Goal: Task Accomplishment & Management: Use online tool/utility

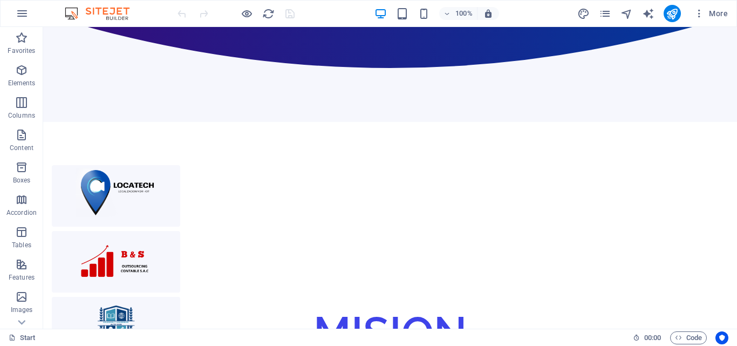
scroll to position [358, 0]
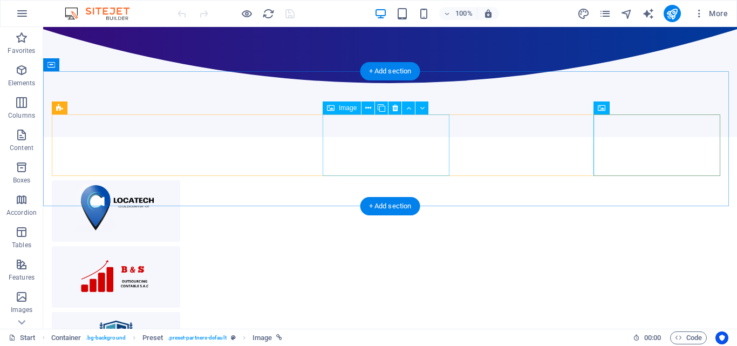
click at [180, 312] on figure at bounding box center [116, 342] width 128 height 61
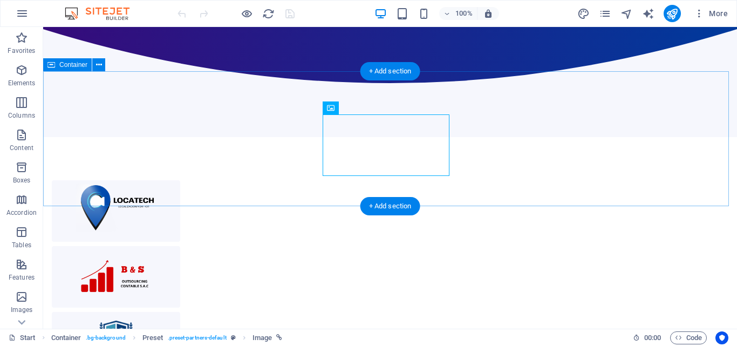
click at [728, 137] on div at bounding box center [390, 204] width 694 height 135
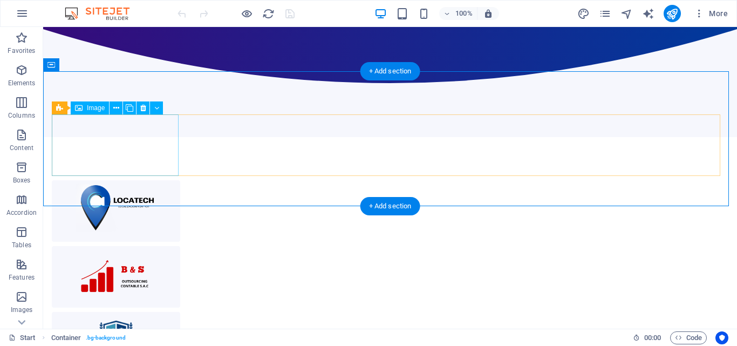
click at [138, 180] on figure at bounding box center [116, 210] width 128 height 61
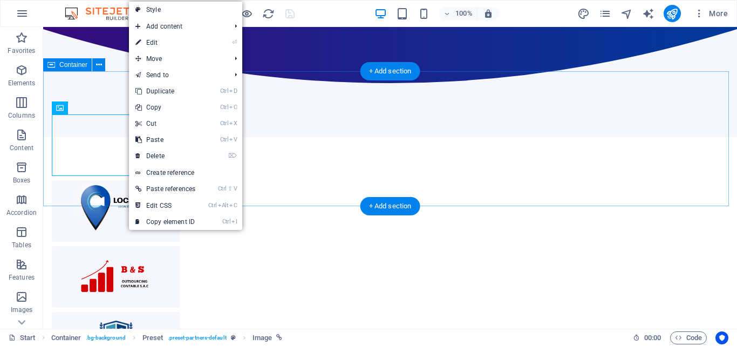
click at [107, 137] on div at bounding box center [390, 204] width 694 height 135
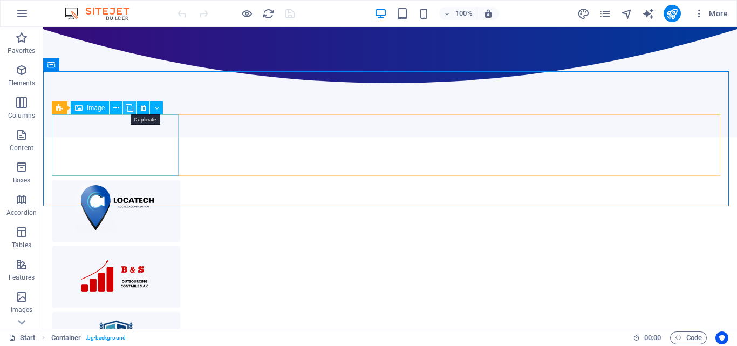
click at [132, 105] on icon at bounding box center [130, 107] width 8 height 11
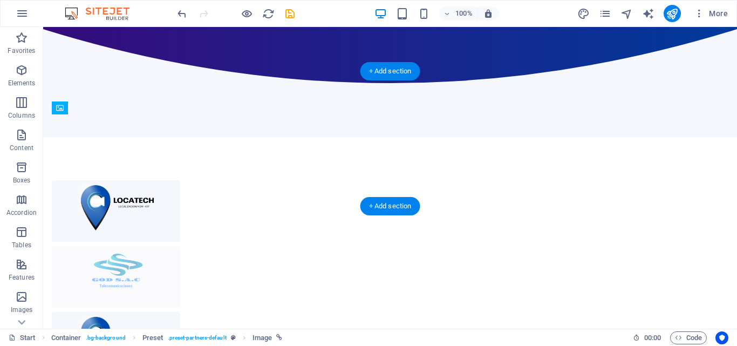
drag, startPoint x: 635, startPoint y: 151, endPoint x: 269, endPoint y: 150, distance: 365.6
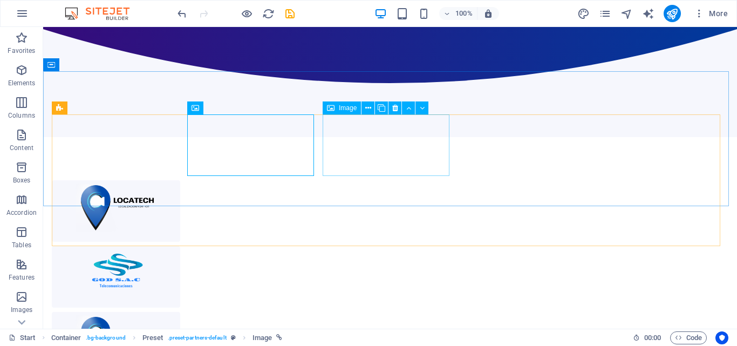
click at [344, 108] on span "Image" at bounding box center [348, 108] width 18 height 6
click at [338, 111] on div "Image" at bounding box center [342, 107] width 38 height 13
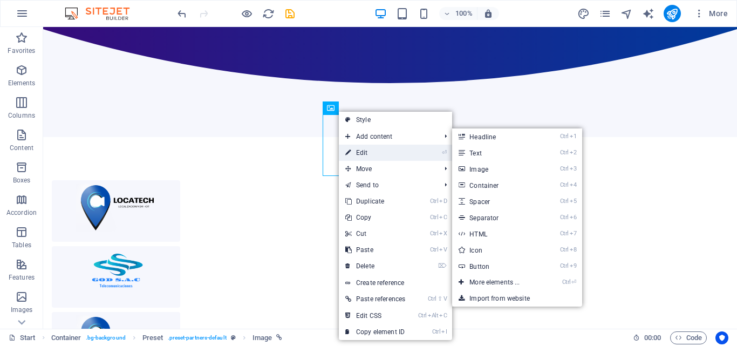
click at [373, 152] on link "⏎ Edit" at bounding box center [375, 153] width 73 height 16
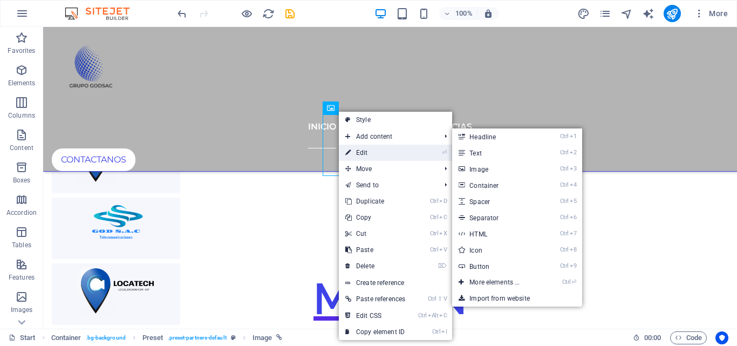
select select "px"
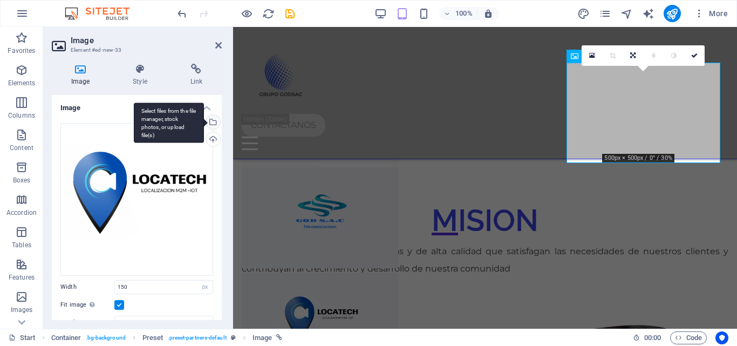
click at [204, 118] on div "Select files from the file manager, stock photos, or upload file(s)" at bounding box center [169, 122] width 70 height 40
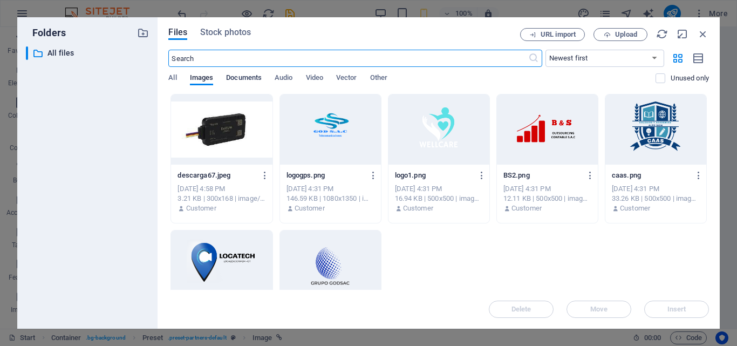
click at [235, 79] on span "Documents" at bounding box center [244, 78] width 36 height 15
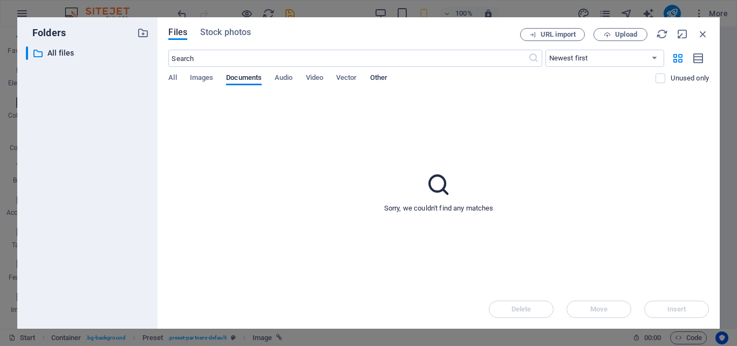
click at [375, 78] on span "Other" at bounding box center [378, 78] width 17 height 15
click at [213, 77] on span "Images" at bounding box center [202, 78] width 24 height 15
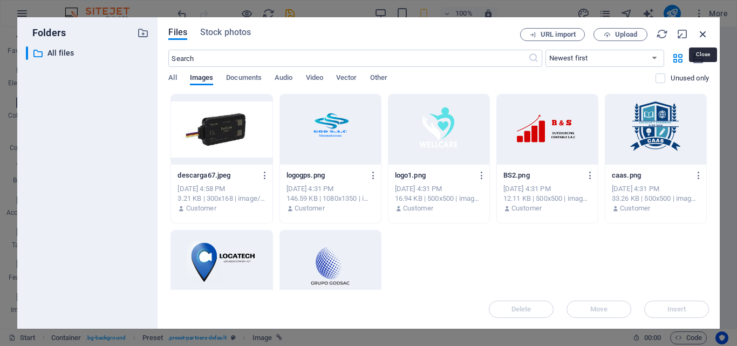
click at [703, 29] on icon "button" at bounding box center [703, 34] width 12 height 12
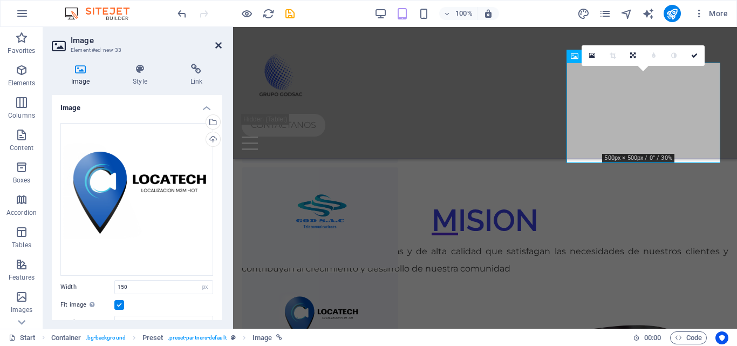
click at [219, 44] on icon at bounding box center [218, 45] width 6 height 9
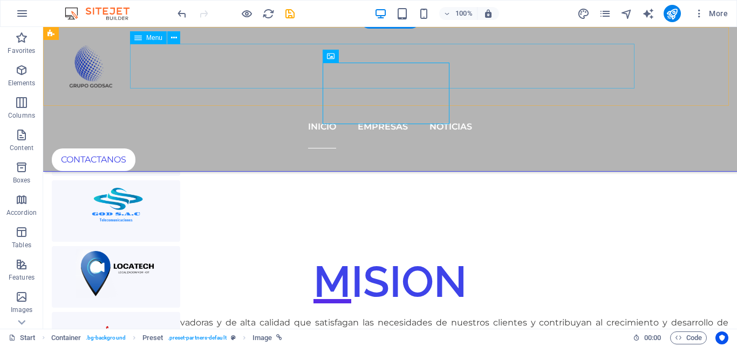
scroll to position [410, 0]
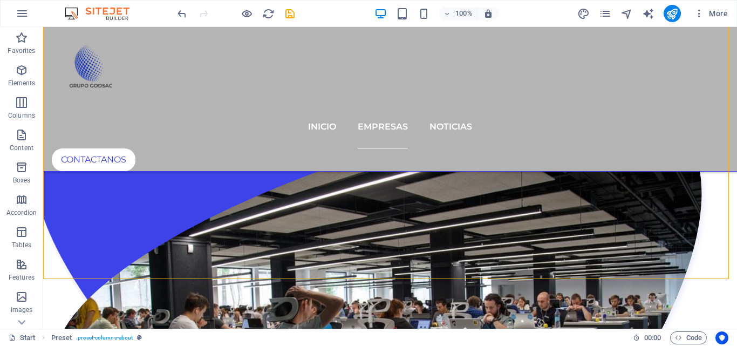
scroll to position [1135, 0]
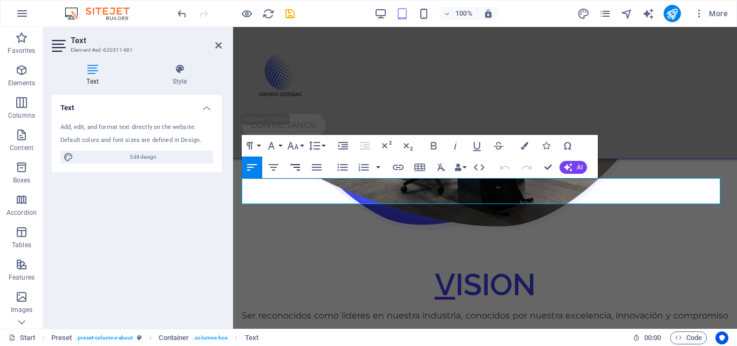
scroll to position [1803, 0]
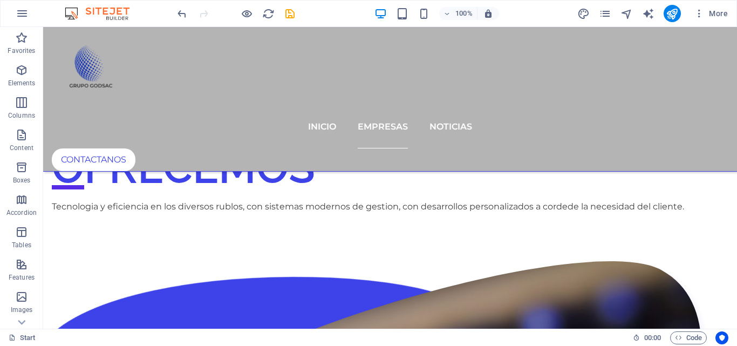
scroll to position [1693, 0]
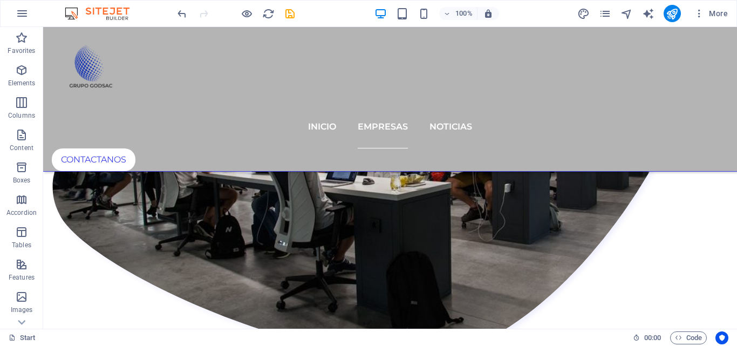
scroll to position [1306, 0]
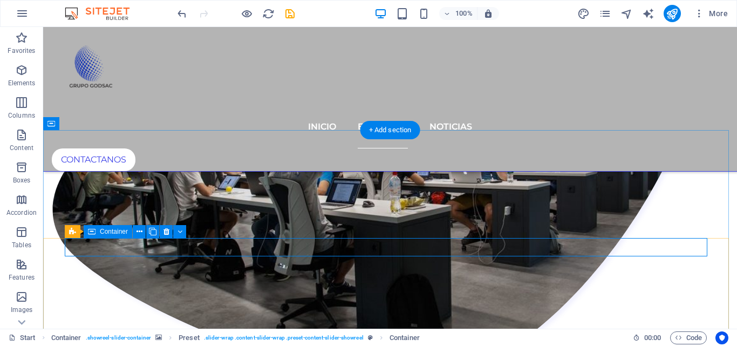
click at [167, 232] on icon at bounding box center [166, 231] width 6 height 11
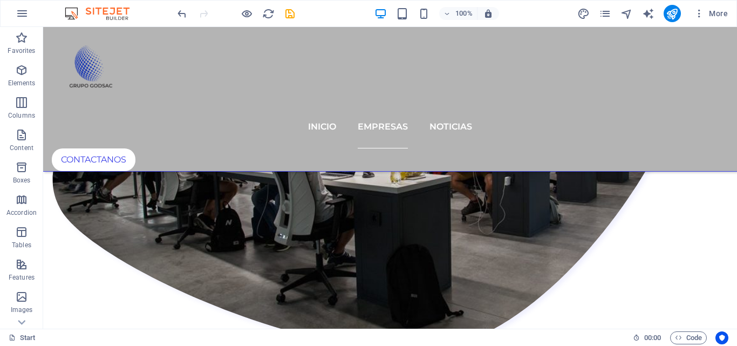
scroll to position [1313, 0]
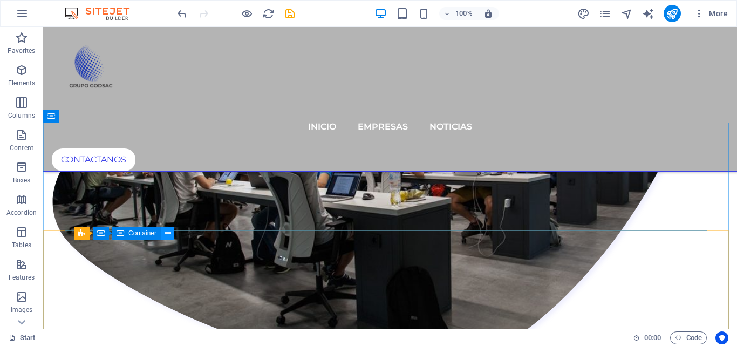
click at [169, 233] on icon at bounding box center [168, 233] width 6 height 11
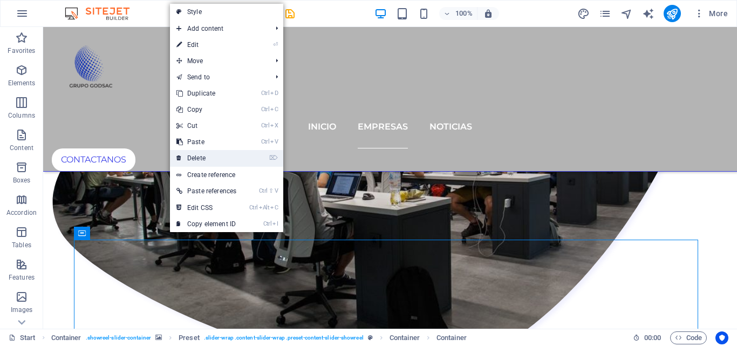
click at [207, 162] on link "⌦ Delete" at bounding box center [206, 158] width 73 height 16
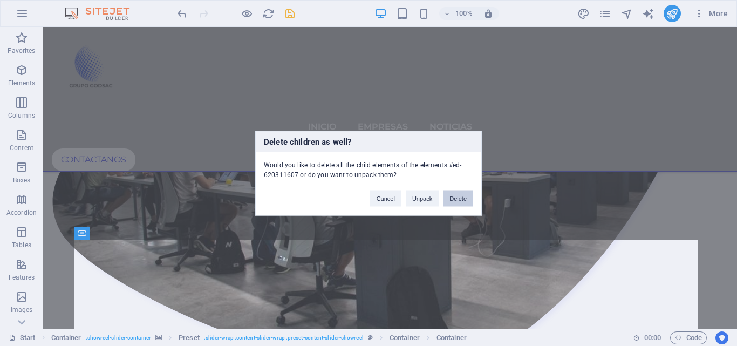
click at [454, 201] on button "Delete" at bounding box center [458, 198] width 30 height 16
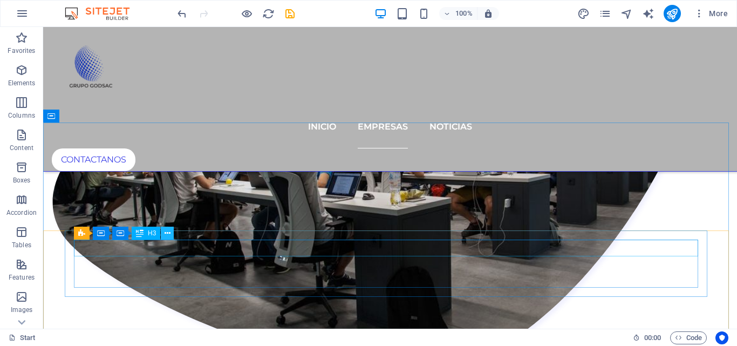
click at [169, 232] on icon at bounding box center [167, 233] width 6 height 11
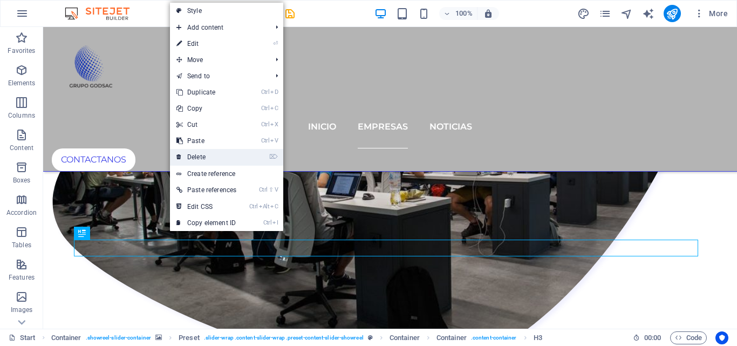
click at [211, 155] on link "⌦ Delete" at bounding box center [206, 157] width 73 height 16
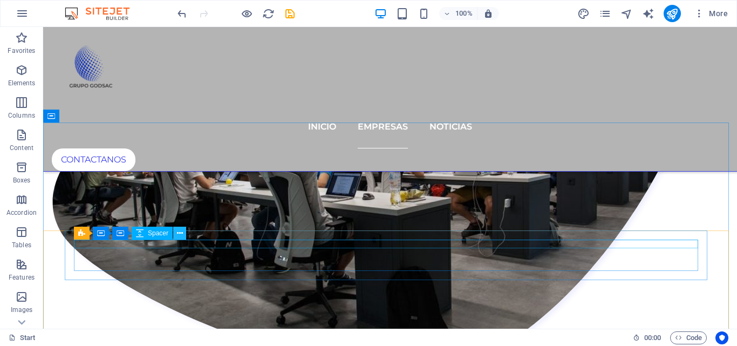
click at [177, 235] on icon at bounding box center [180, 233] width 6 height 11
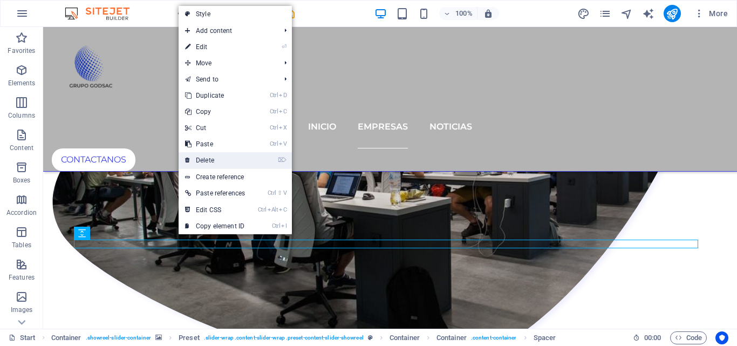
click at [218, 164] on link "⌦ Delete" at bounding box center [215, 160] width 73 height 16
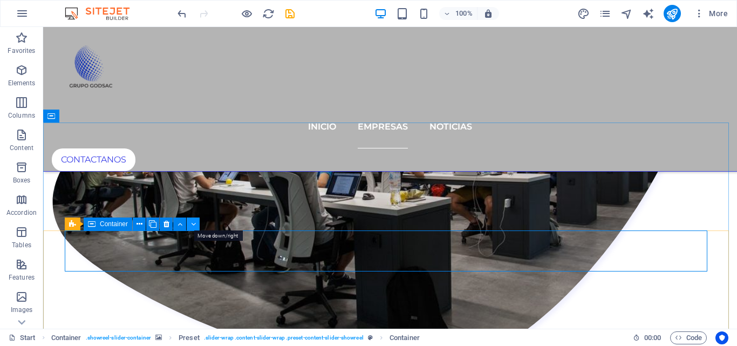
click at [193, 227] on icon at bounding box center [193, 223] width 5 height 11
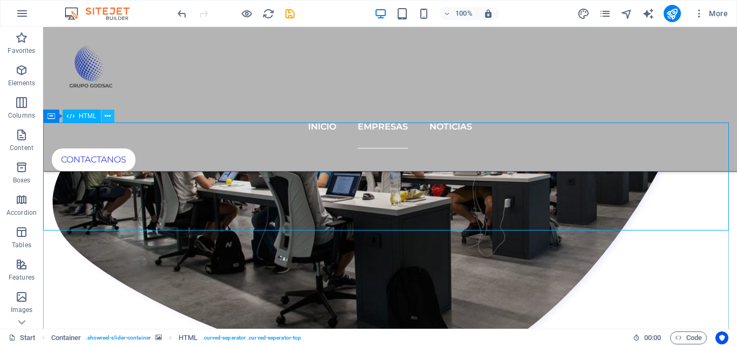
click at [107, 119] on icon at bounding box center [108, 116] width 6 height 11
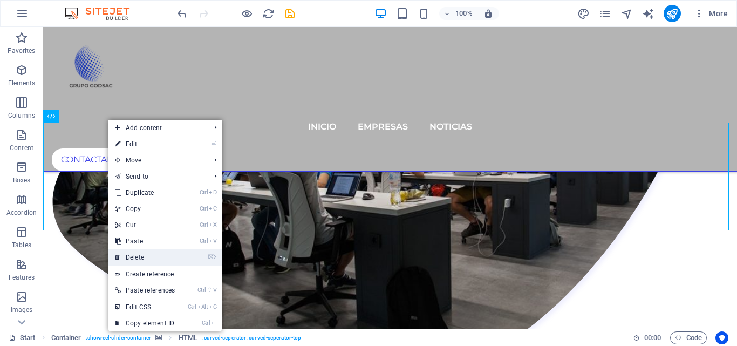
click at [140, 251] on link "⌦ Delete" at bounding box center [144, 257] width 73 height 16
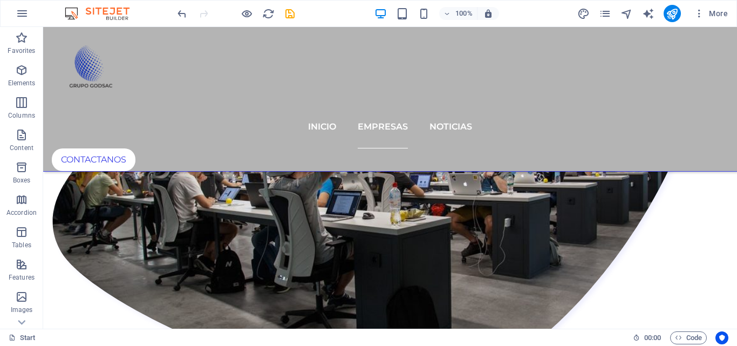
scroll to position [1300, 0]
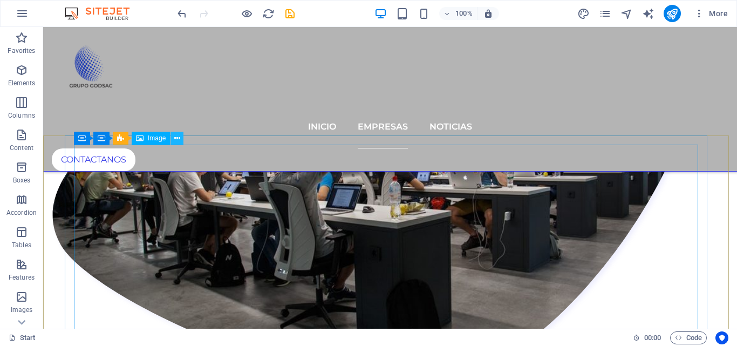
click at [176, 137] on icon at bounding box center [177, 138] width 6 height 11
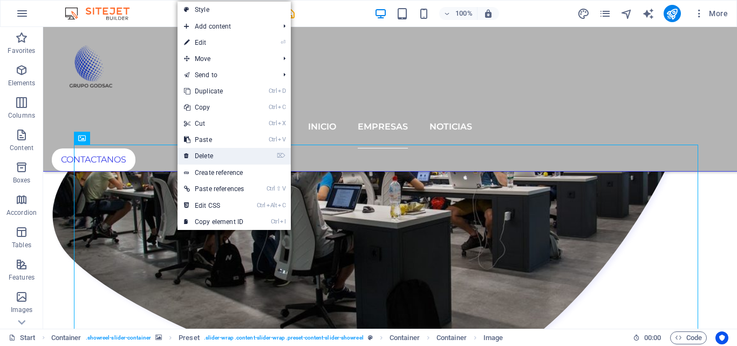
click at [228, 156] on link "⌦ Delete" at bounding box center [213, 156] width 73 height 16
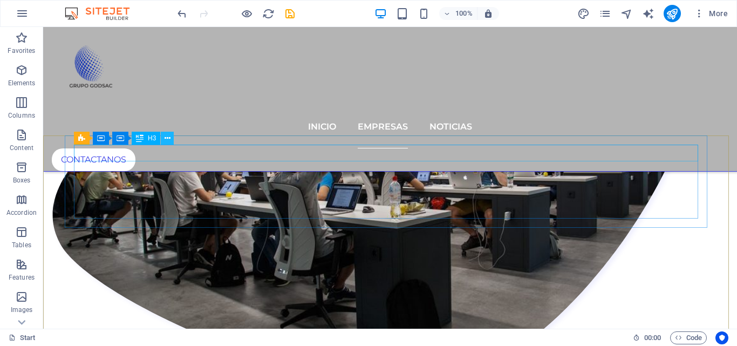
click at [164, 140] on icon at bounding box center [167, 138] width 6 height 11
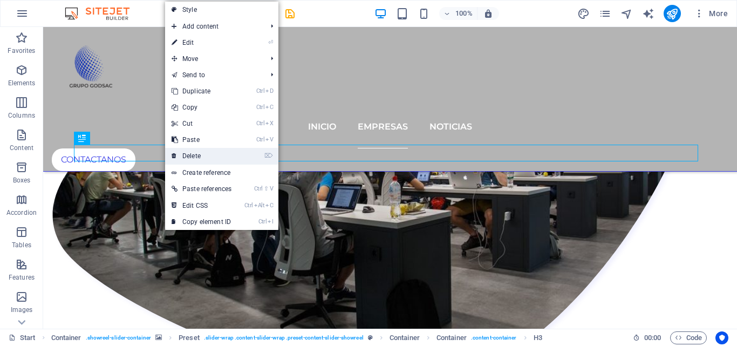
click at [212, 157] on link "⌦ Delete" at bounding box center [201, 156] width 73 height 16
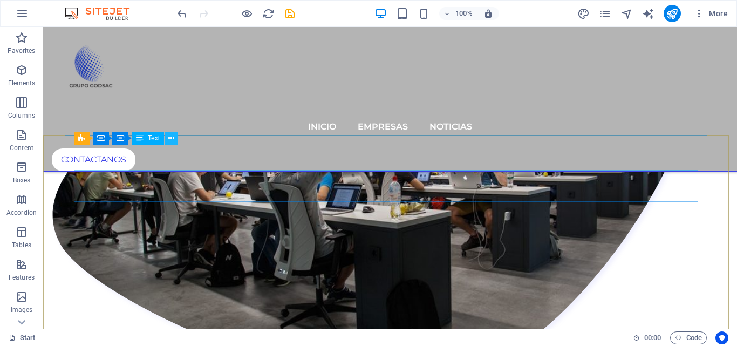
click at [170, 138] on icon at bounding box center [171, 138] width 6 height 11
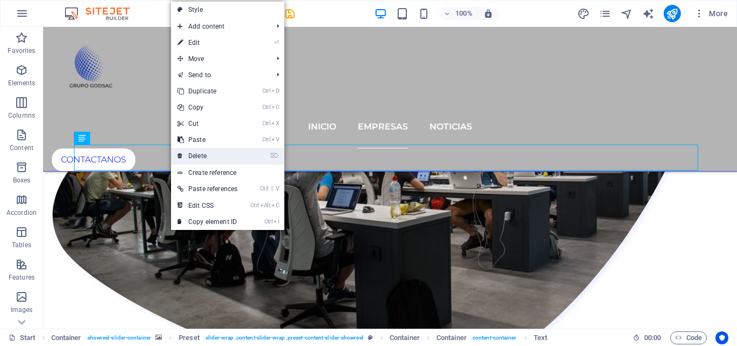
click at [204, 152] on link "⌦ Delete" at bounding box center [207, 156] width 73 height 16
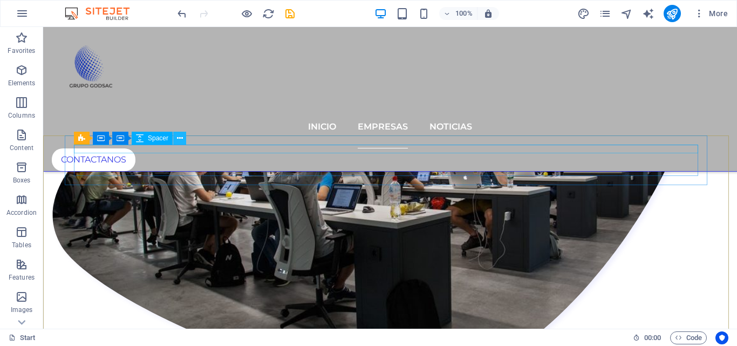
click at [180, 139] on icon at bounding box center [180, 138] width 6 height 11
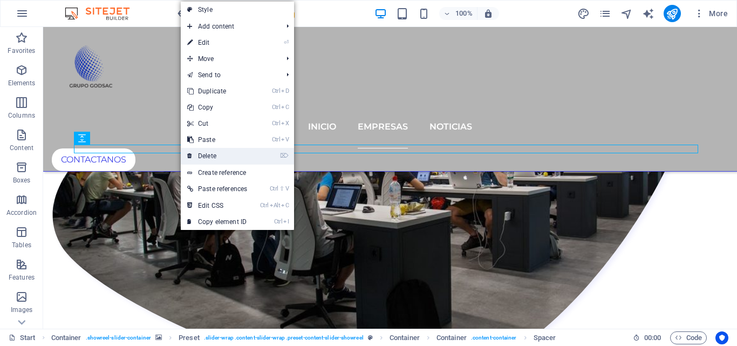
click at [219, 154] on link "⌦ Delete" at bounding box center [217, 156] width 73 height 16
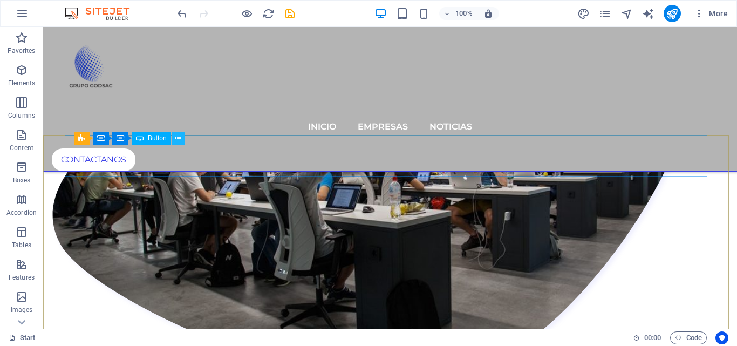
click at [173, 141] on button at bounding box center [177, 138] width 13 height 13
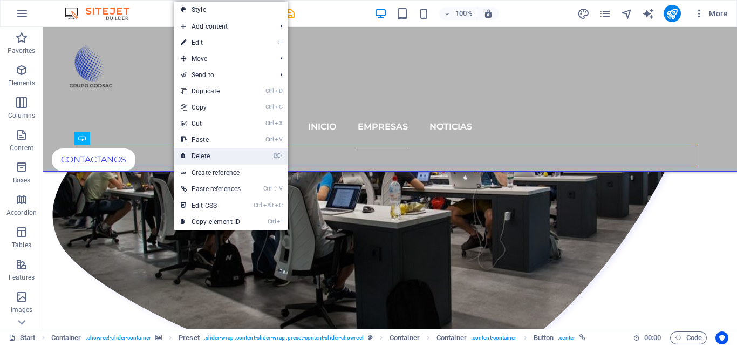
click at [203, 153] on link "⌦ Delete" at bounding box center [210, 156] width 73 height 16
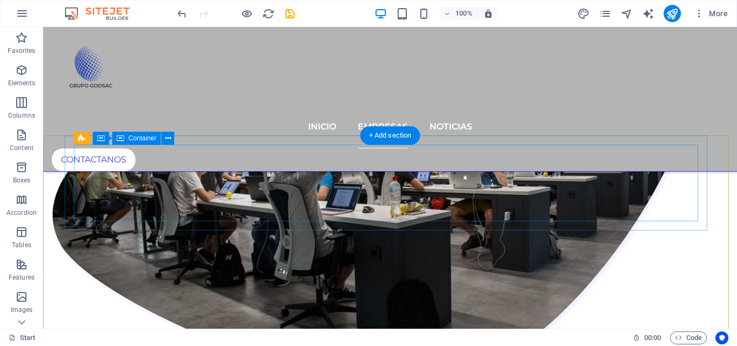
drag, startPoint x: 246, startPoint y: 180, endPoint x: 203, endPoint y: 153, distance: 50.9
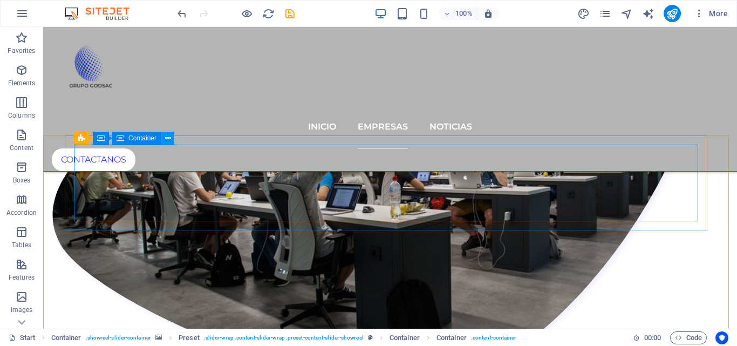
click at [166, 137] on icon at bounding box center [168, 138] width 6 height 11
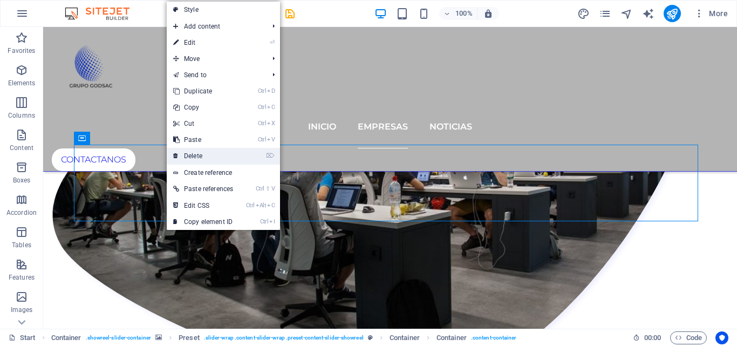
click at [200, 154] on link "⌦ Delete" at bounding box center [203, 156] width 73 height 16
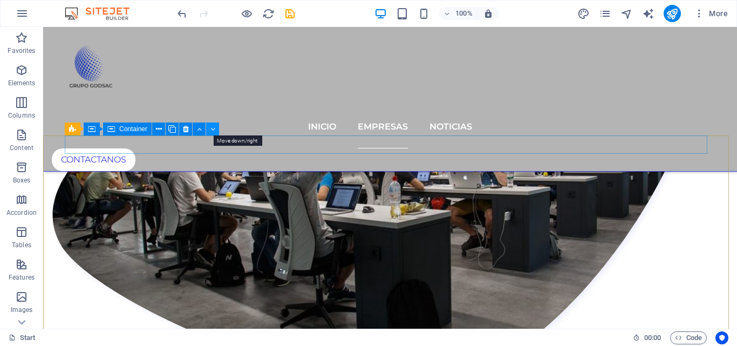
click at [212, 131] on icon at bounding box center [212, 129] width 5 height 11
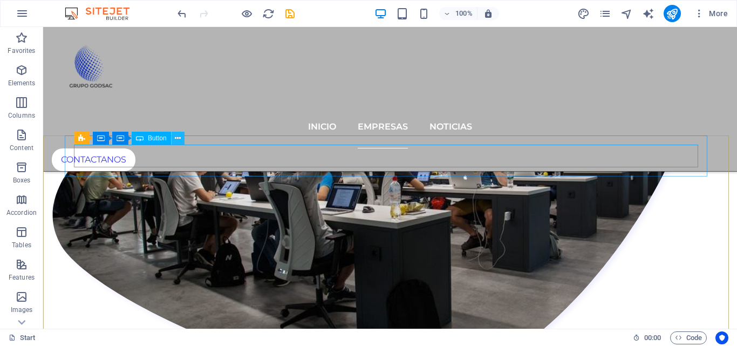
click at [176, 139] on icon at bounding box center [178, 138] width 6 height 11
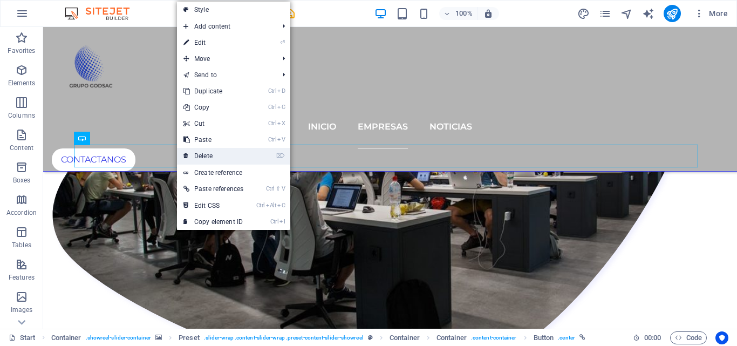
click at [208, 151] on link "⌦ Delete" at bounding box center [213, 156] width 73 height 16
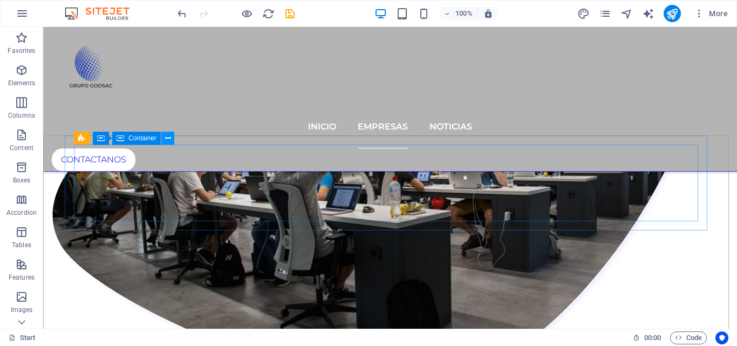
click at [166, 136] on icon at bounding box center [168, 138] width 6 height 11
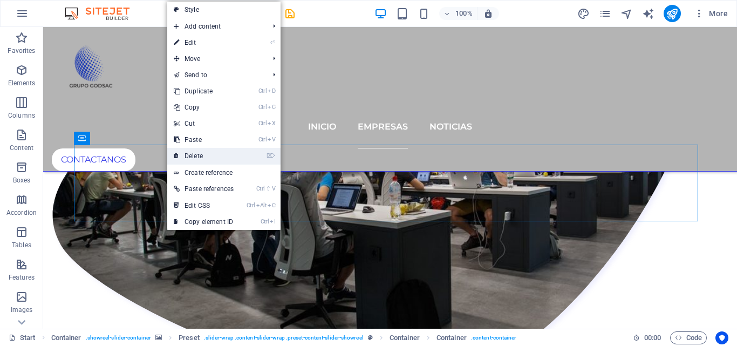
click at [193, 154] on link "⌦ Delete" at bounding box center [203, 156] width 73 height 16
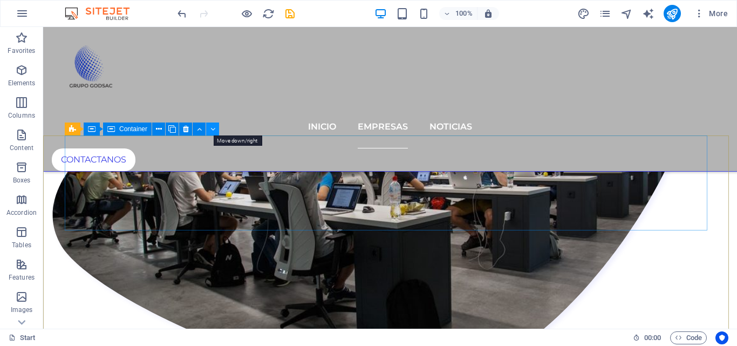
click at [211, 130] on icon at bounding box center [212, 129] width 5 height 11
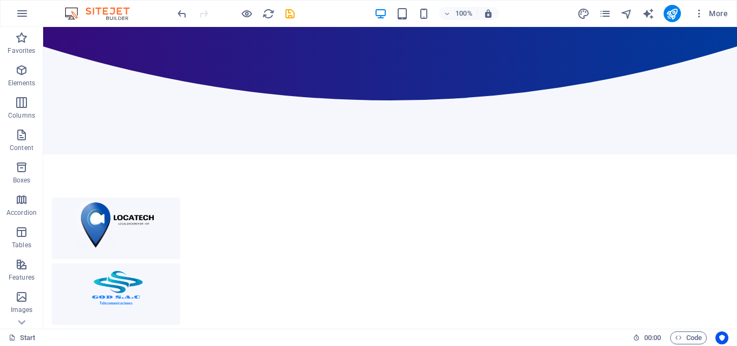
scroll to position [330, 0]
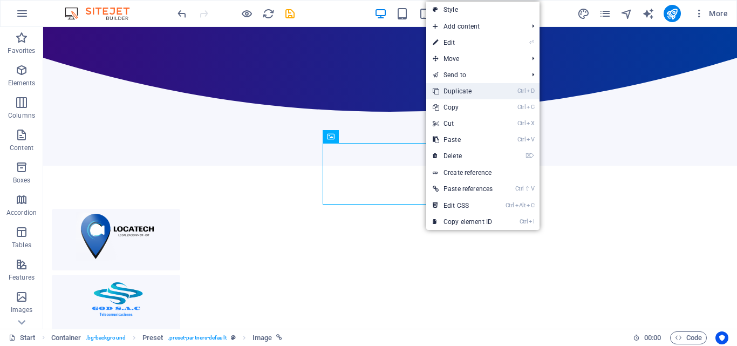
click at [471, 90] on link "Ctrl D Duplicate" at bounding box center [462, 91] width 73 height 16
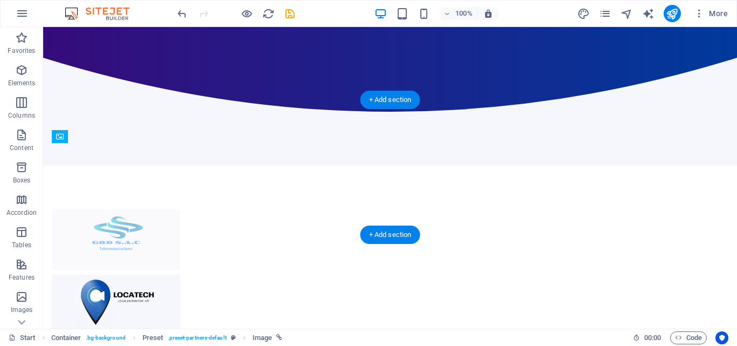
drag, startPoint x: 236, startPoint y: 156, endPoint x: 152, endPoint y: 169, distance: 85.1
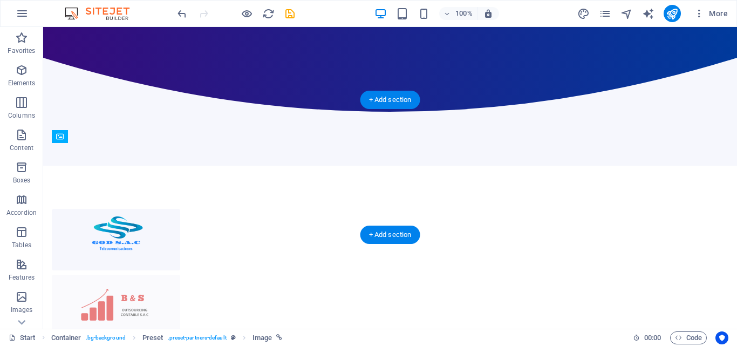
drag, startPoint x: 625, startPoint y: 169, endPoint x: 250, endPoint y: 167, distance: 374.8
drag, startPoint x: 321, startPoint y: 222, endPoint x: 362, endPoint y: 164, distance: 70.7
drag, startPoint x: 461, startPoint y: 224, endPoint x: 502, endPoint y: 164, distance: 72.5
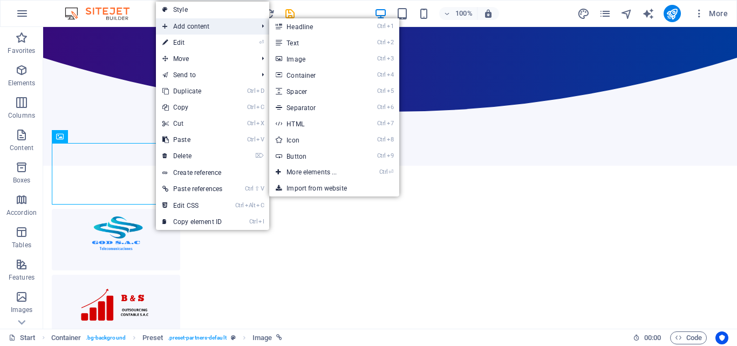
click at [196, 28] on span "Add content" at bounding box center [204, 26] width 97 height 16
click at [315, 45] on link "Ctrl 2 Text" at bounding box center [313, 43] width 89 height 16
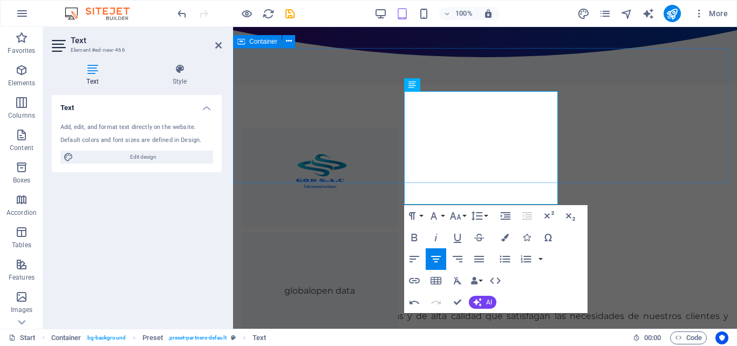
click at [674, 84] on div "globalopen data" at bounding box center [485, 151] width 504 height 135
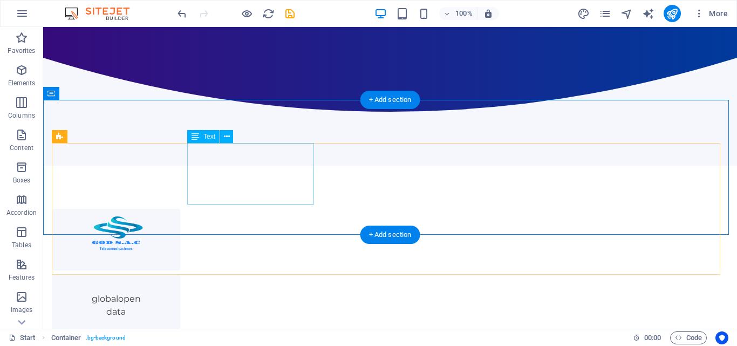
click at [180, 275] on div "globalopen data" at bounding box center [116, 305] width 128 height 61
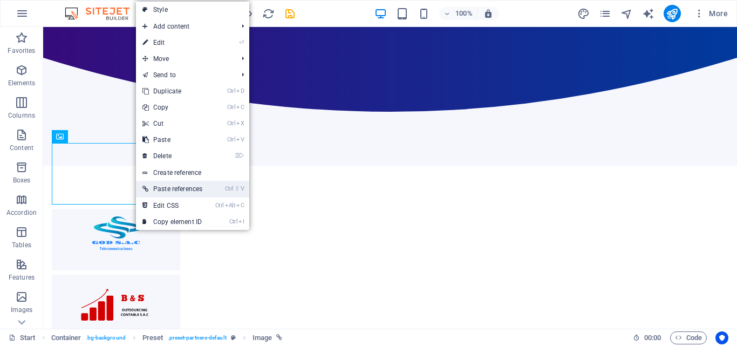
click at [163, 193] on link "Ctrl ⇧ V Paste references" at bounding box center [172, 189] width 73 height 16
drag, startPoint x: 206, startPoint y: 220, endPoint x: 163, endPoint y: 193, distance: 50.9
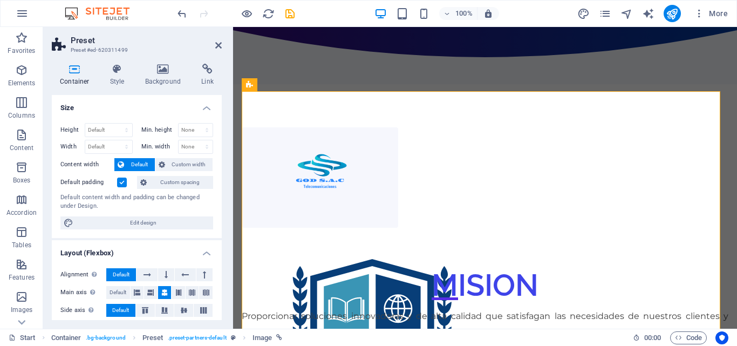
click at [210, 74] on h4 "Link" at bounding box center [207, 75] width 29 height 23
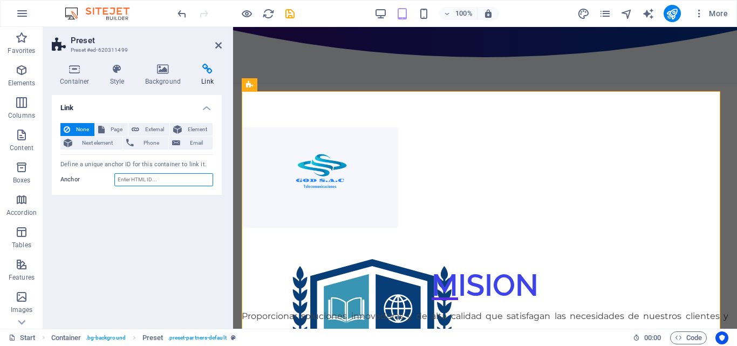
click at [160, 174] on input "Anchor" at bounding box center [163, 179] width 99 height 13
type input "global.godsac.com"
click at [170, 231] on div "Link None Page External Element Next element Phone Email Page Start Portfolio J…" at bounding box center [137, 207] width 170 height 225
click at [344, 40] on div at bounding box center [485, 57] width 504 height 54
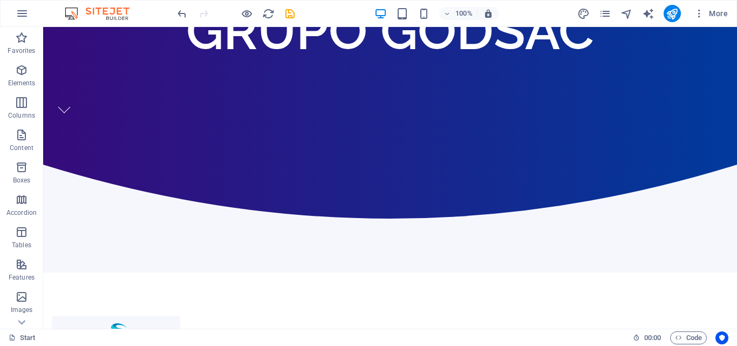
scroll to position [234, 0]
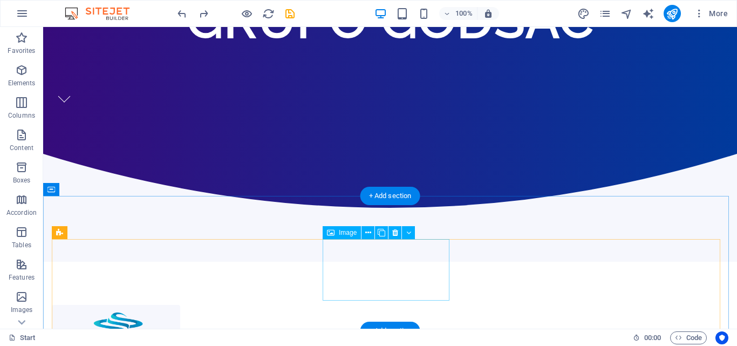
click at [180, 305] on figure at bounding box center [116, 335] width 128 height 61
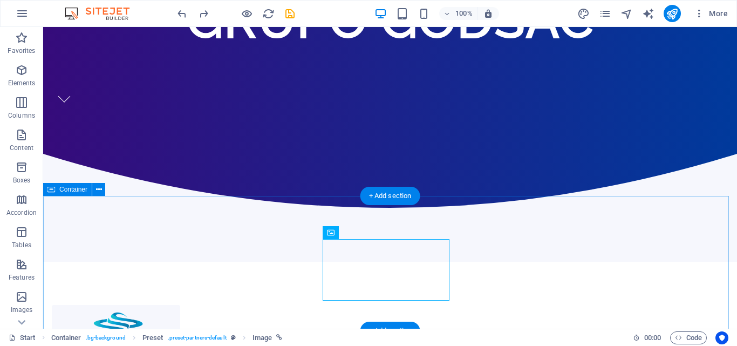
click at [458, 262] on div at bounding box center [390, 329] width 694 height 135
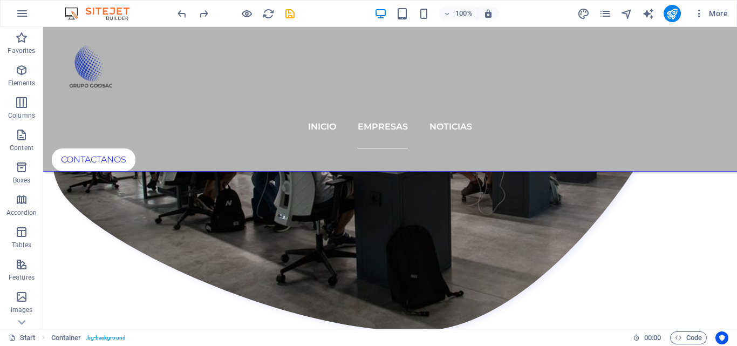
scroll to position [367, 0]
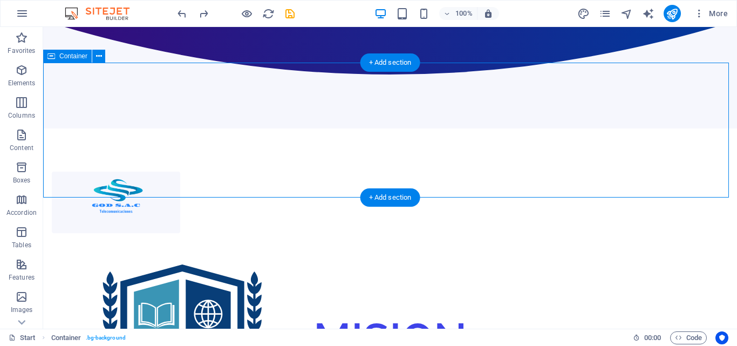
click at [482, 128] on div at bounding box center [390, 195] width 694 height 135
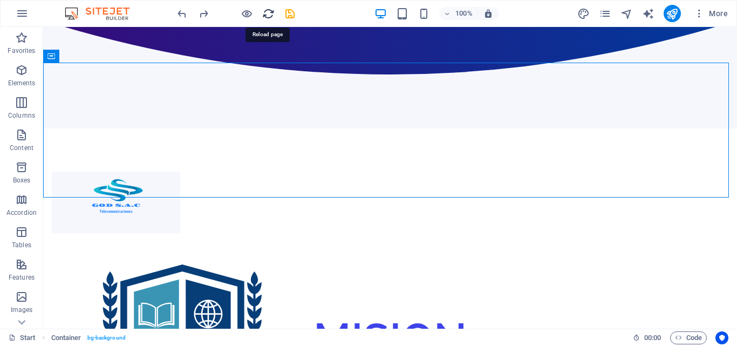
drag, startPoint x: 266, startPoint y: 11, endPoint x: 376, endPoint y: 30, distance: 111.6
click at [266, 11] on icon "reload" at bounding box center [268, 14] width 12 height 12
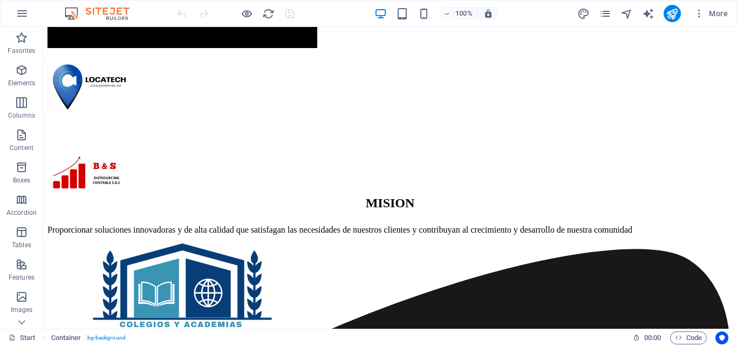
scroll to position [239, 0]
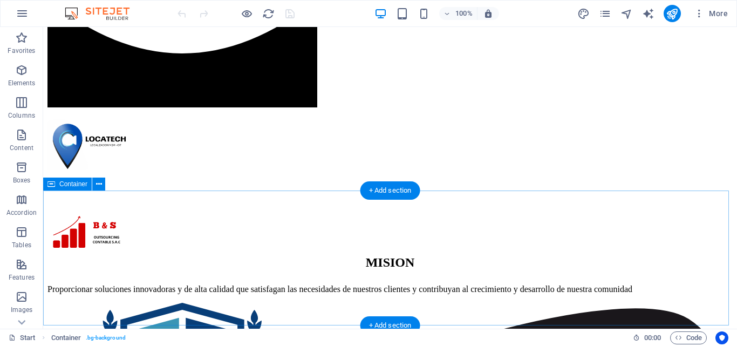
click at [491, 210] on div at bounding box center [389, 176] width 685 height 135
click at [399, 209] on div at bounding box center [389, 176] width 685 height 135
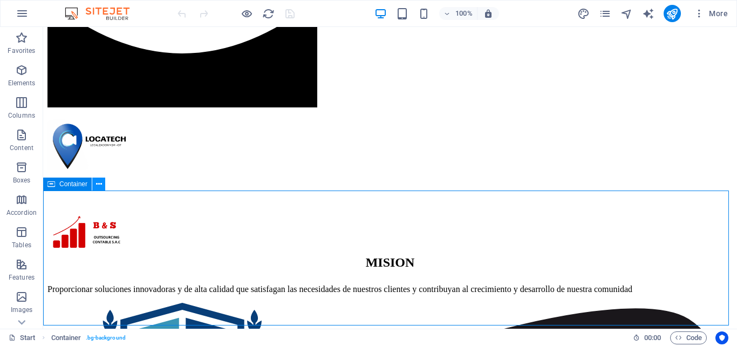
click at [98, 182] on icon at bounding box center [99, 184] width 6 height 11
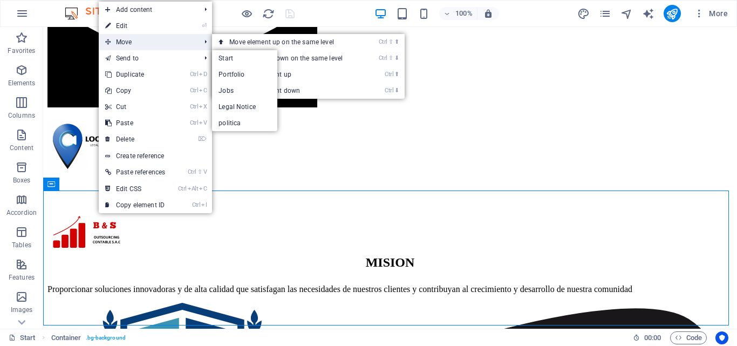
click at [147, 39] on span "Move" at bounding box center [147, 42] width 97 height 16
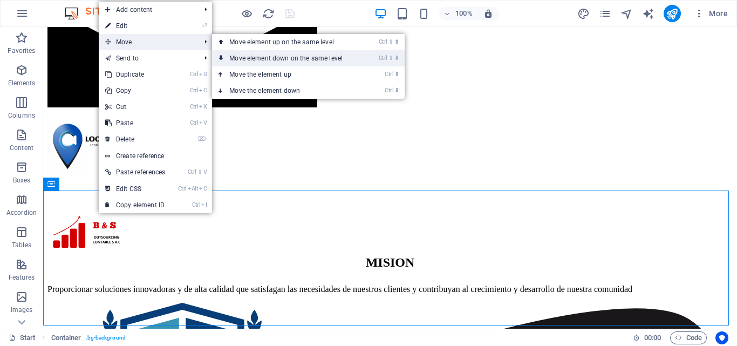
click at [277, 54] on link "Ctrl ⇧ ⬇ Move element down on the same level" at bounding box center [288, 58] width 152 height 16
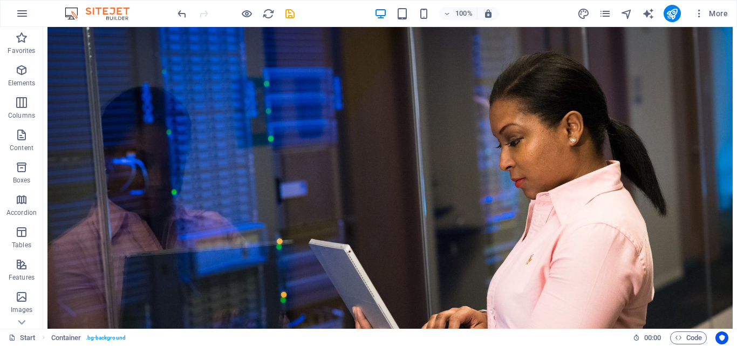
scroll to position [663, 0]
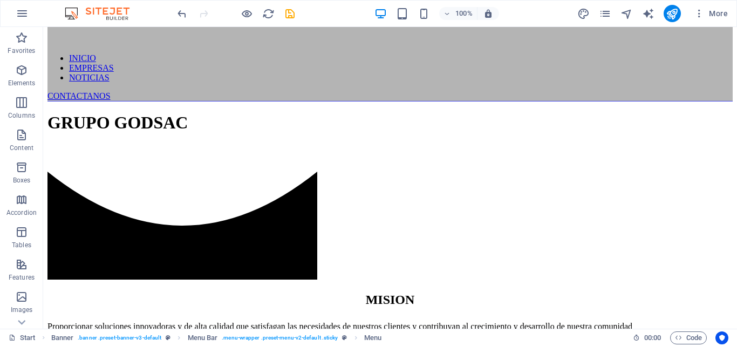
scroll to position [0, 0]
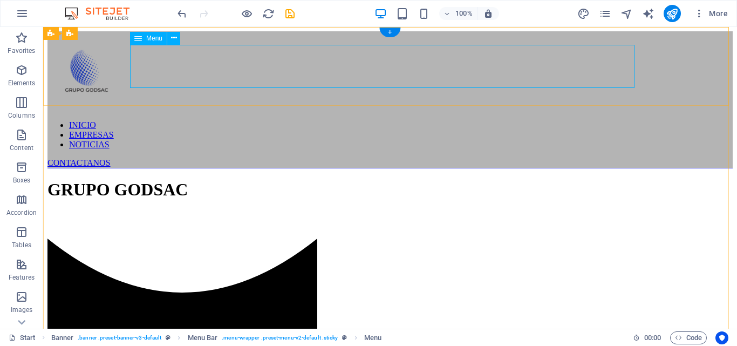
click at [393, 120] on nav "INICIO EMPRESAS NOTICIAS" at bounding box center [389, 134] width 685 height 29
click at [174, 37] on icon at bounding box center [174, 37] width 6 height 11
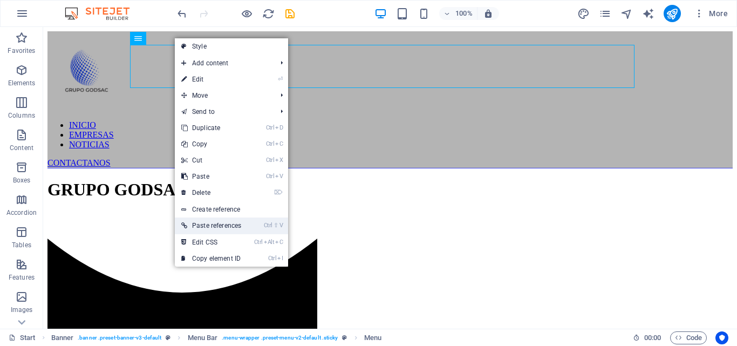
click at [230, 227] on link "Ctrl ⇧ V Paste references" at bounding box center [211, 225] width 73 height 16
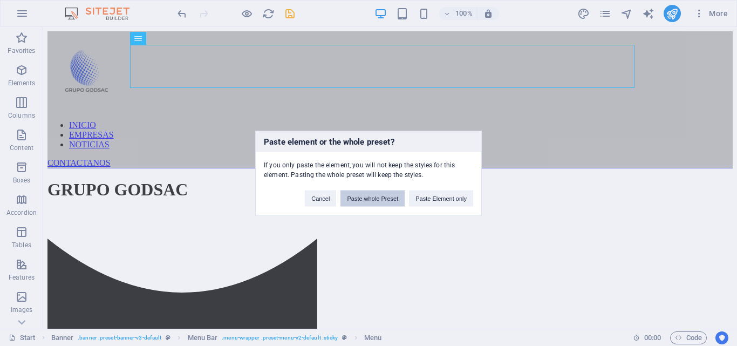
click at [362, 201] on button "Paste whole Preset" at bounding box center [372, 198] width 64 height 16
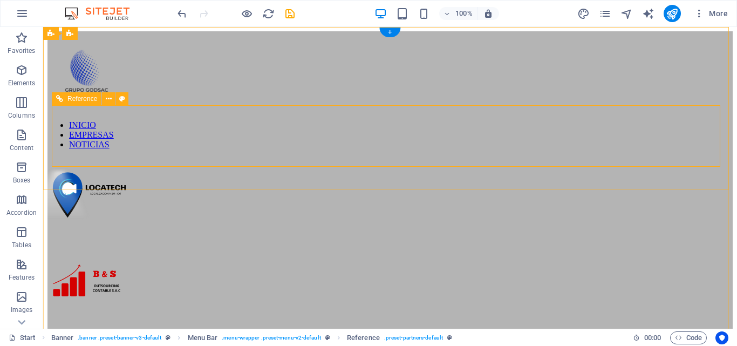
click at [272, 241] on figure at bounding box center [389, 282] width 685 height 83
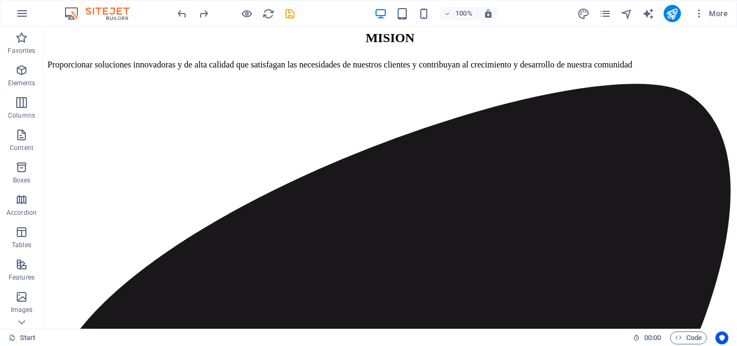
scroll to position [321, 0]
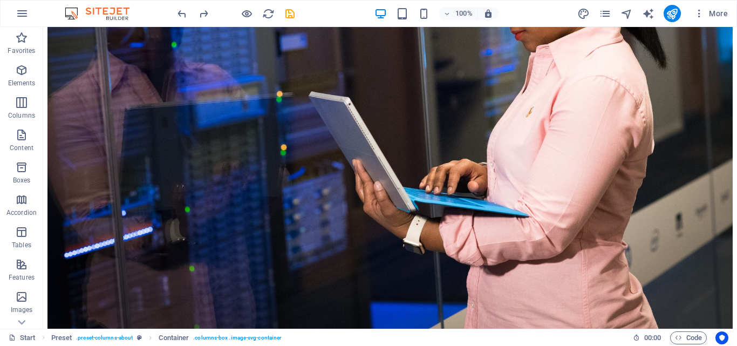
scroll to position [1149, 0]
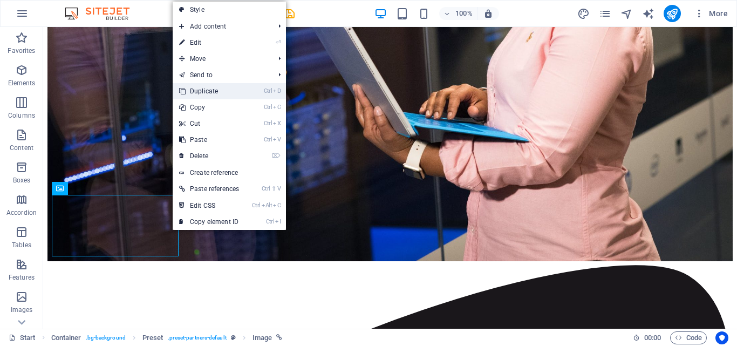
click at [240, 91] on link "Ctrl D Duplicate" at bounding box center [209, 91] width 73 height 16
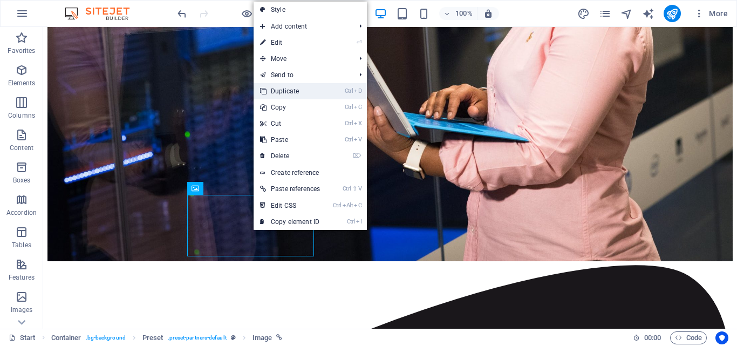
click at [306, 93] on link "Ctrl D Duplicate" at bounding box center [289, 91] width 73 height 16
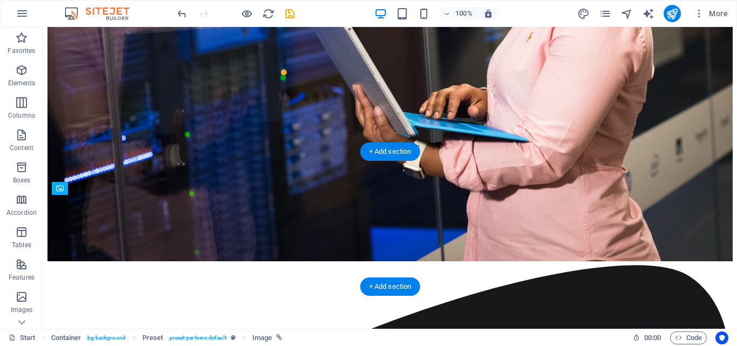
drag, startPoint x: 333, startPoint y: 278, endPoint x: 138, endPoint y: 230, distance: 200.9
drag, startPoint x: 655, startPoint y: 238, endPoint x: 284, endPoint y: 231, distance: 371.6
drag, startPoint x: 318, startPoint y: 282, endPoint x: 361, endPoint y: 218, distance: 76.4
drag, startPoint x: 459, startPoint y: 272, endPoint x: 498, endPoint y: 218, distance: 67.2
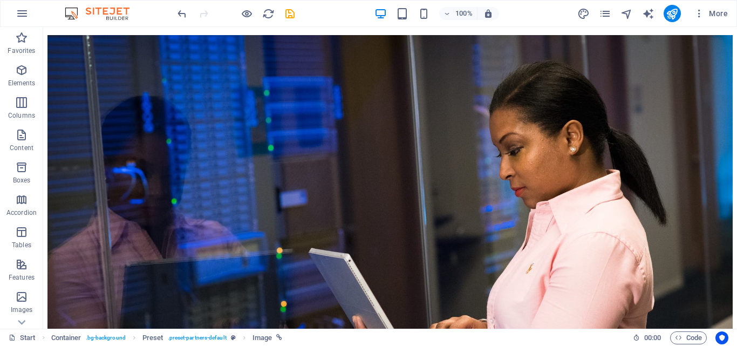
scroll to position [910, 0]
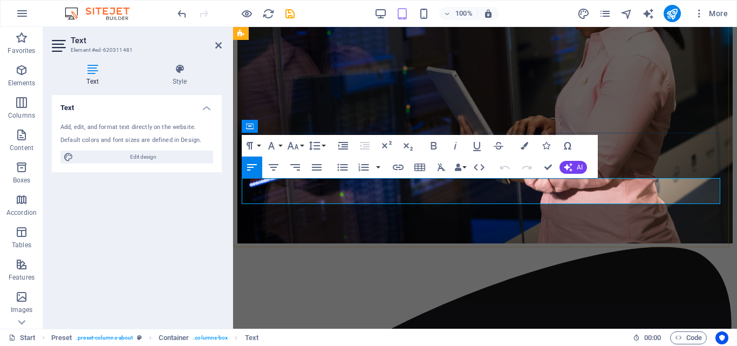
scroll to position [1668, 0]
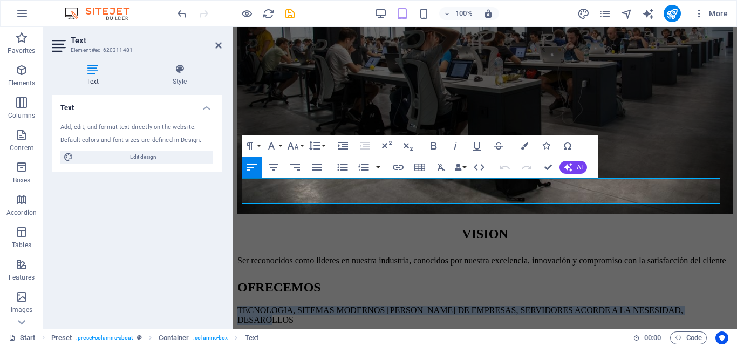
drag, startPoint x: 306, startPoint y: 198, endPoint x: 463, endPoint y: 206, distance: 157.1
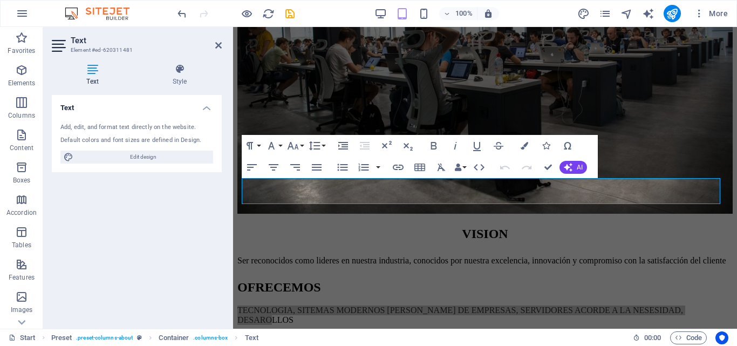
click at [230, 179] on div "Text Style Text Add, edit, and format text directly on the website. Default col…" at bounding box center [136, 191] width 187 height 273
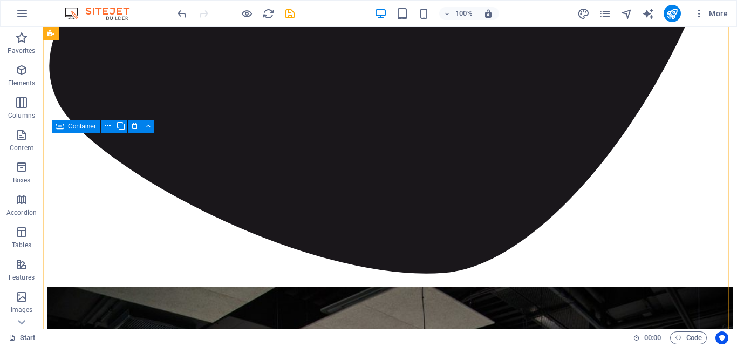
scroll to position [887, 0]
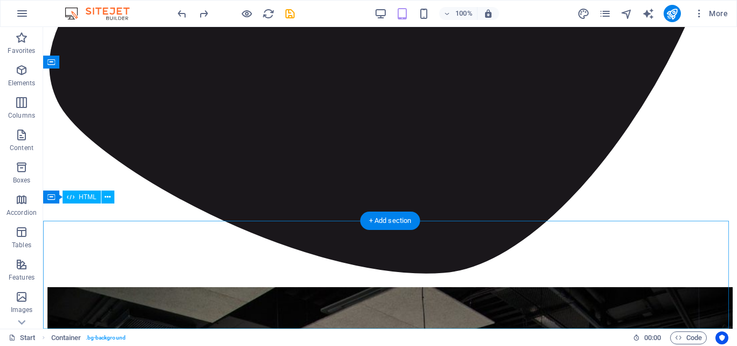
scroll to position [1232, 0]
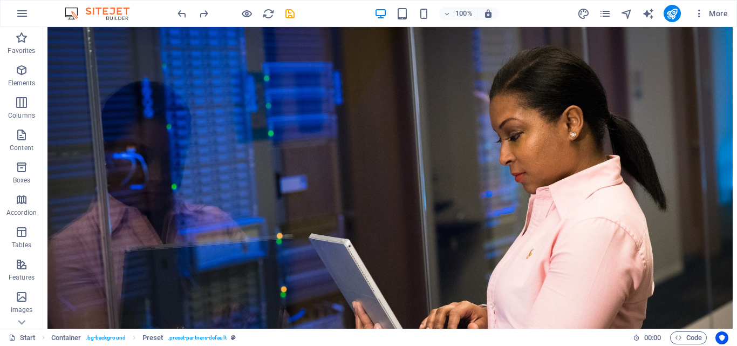
scroll to position [933, 0]
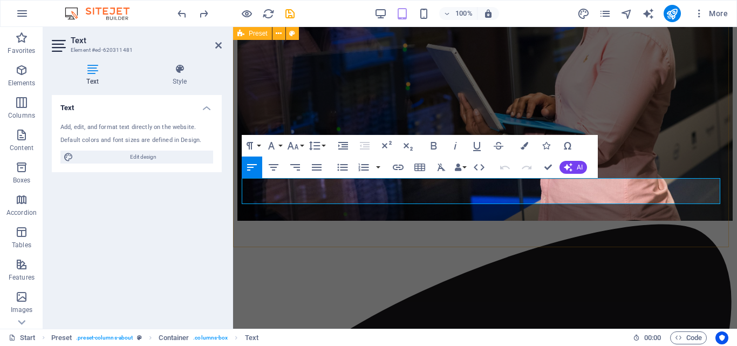
scroll to position [1668, 0]
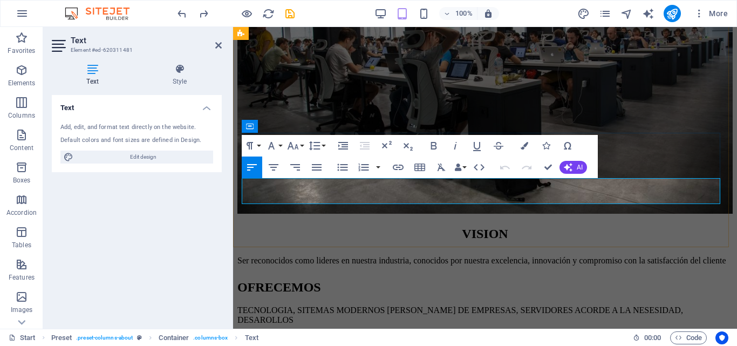
click at [244, 305] on p "TECNOLOGIA, SITEMAS MODERNOS DE GESTON DE EMPRESAS, SERVIDORES ACORDE A LA NESE…" at bounding box center [484, 314] width 495 height 19
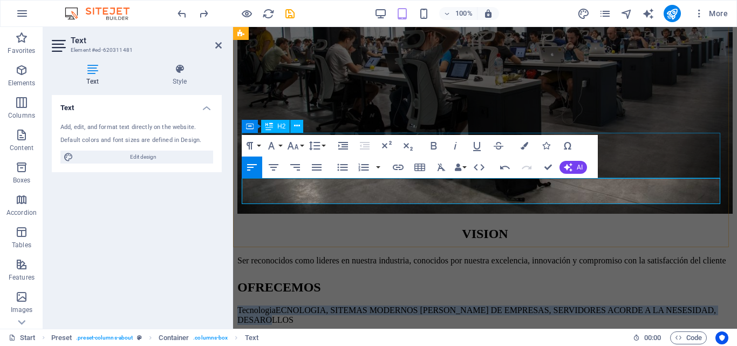
drag, startPoint x: 366, startPoint y: 195, endPoint x: 242, endPoint y: 170, distance: 126.5
click at [242, 280] on div "OFRECEMOS Tecnologia ECNOLOGIA, SITEMAS MODERNOS DE GESTON DE EMPRESAS, SERVIDO…" at bounding box center [484, 302] width 495 height 45
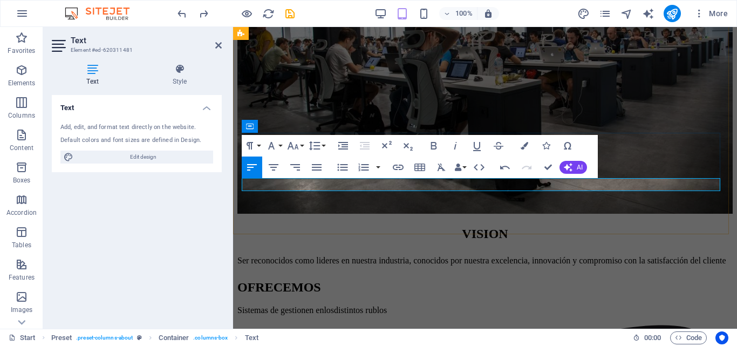
click at [354, 305] on p "​Sistemas de gestionen enlosdistintos rublos" at bounding box center [484, 310] width 495 height 10
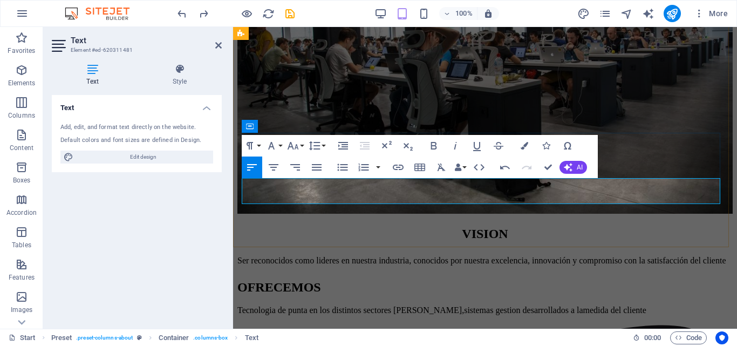
click at [642, 305] on p "​Tecnologia de punta en los distintos sectores del mercado,sistemas gestion des…" at bounding box center [484, 310] width 495 height 10
click at [291, 305] on p "Tecnologia de punta en los distintos sectores del mercado,sistemas gestion desa…" at bounding box center [484, 310] width 495 height 10
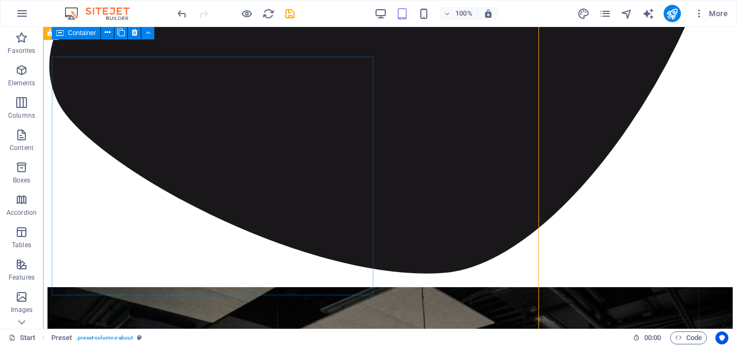
scroll to position [980, 0]
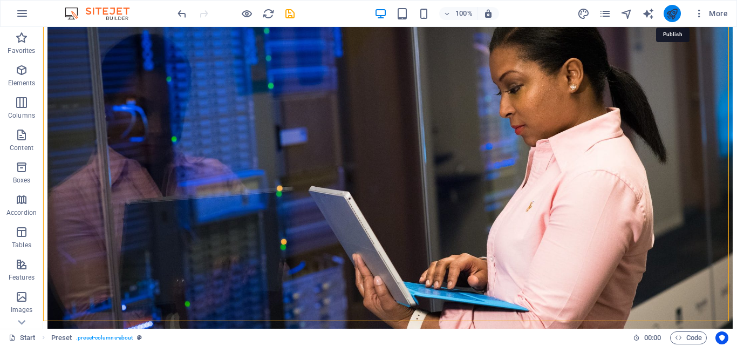
click at [676, 12] on icon "publish" at bounding box center [672, 14] width 12 height 12
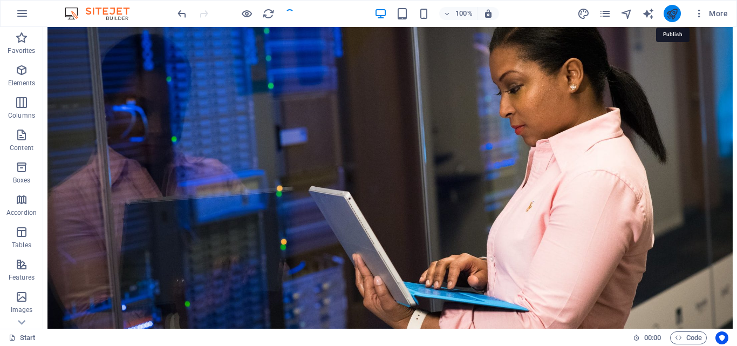
click at [676, 12] on icon "publish" at bounding box center [672, 14] width 12 height 12
checkbox input "false"
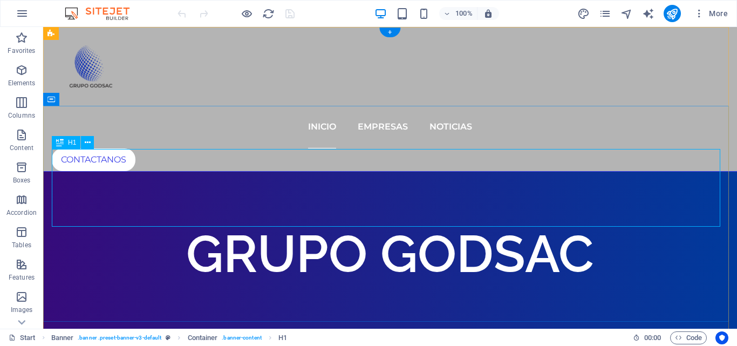
click at [368, 215] on div "GRUPO GODSAC" at bounding box center [390, 254] width 676 height 78
click at [376, 215] on div "GRUPO GODSAC" at bounding box center [390, 254] width 676 height 78
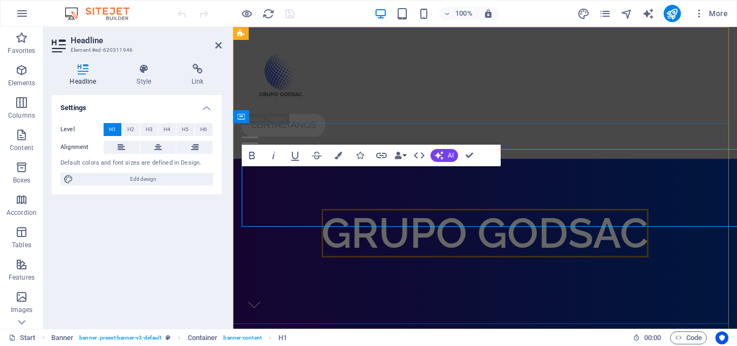
click at [477, 209] on span "GRUPO GODSAC" at bounding box center [484, 233] width 327 height 49
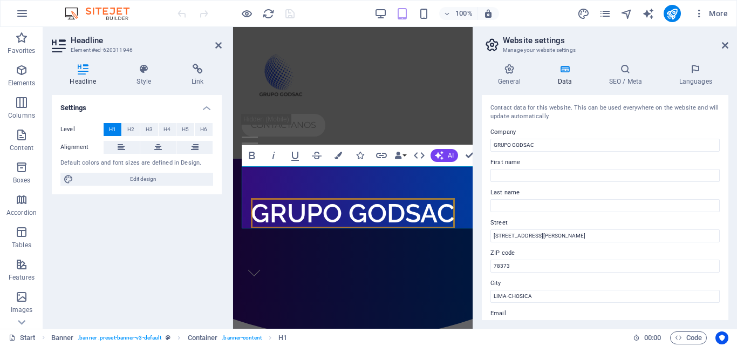
click at [477, 193] on div "General Data SEO / Meta Languages Website name godsac.com Logo Drag files here,…" at bounding box center [605, 191] width 264 height 273
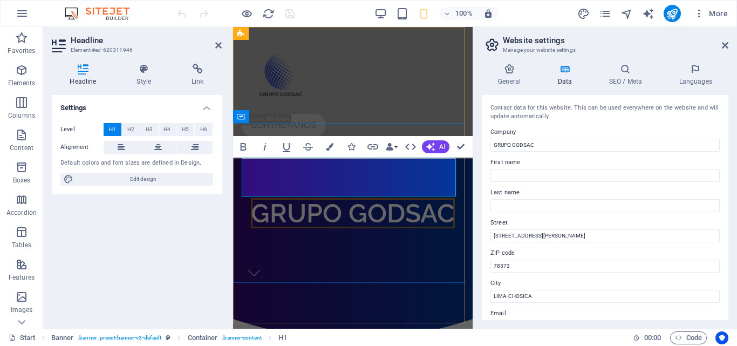
click at [353, 198] on span "GRUPO GODSAC" at bounding box center [353, 213] width 204 height 30
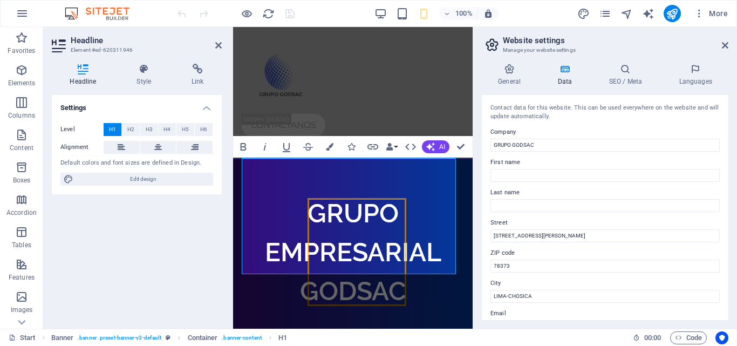
click at [728, 44] on aside "Website settings Manage your website settings General Data SEO / Meta Languages…" at bounding box center [604, 177] width 264 height 301
click at [726, 46] on icon at bounding box center [725, 45] width 6 height 9
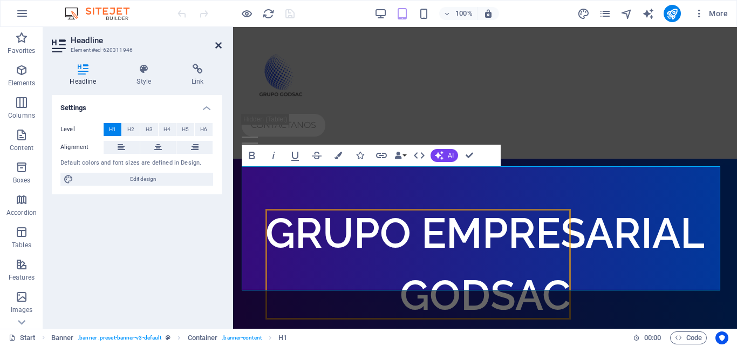
click at [217, 44] on icon at bounding box center [218, 45] width 6 height 9
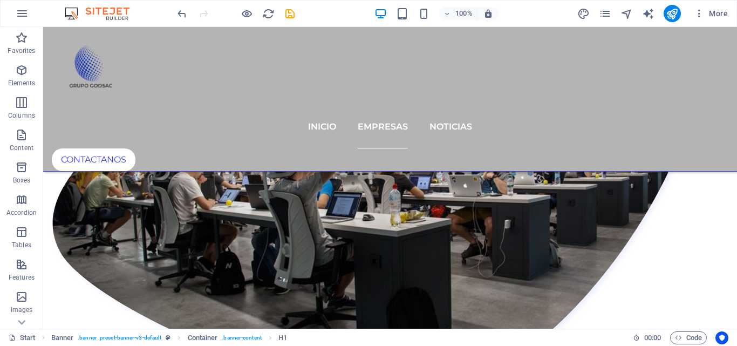
scroll to position [1303, 0]
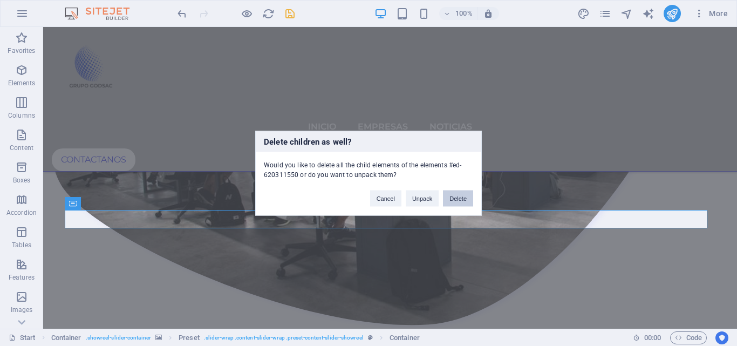
click at [452, 200] on button "Delete" at bounding box center [458, 198] width 30 height 16
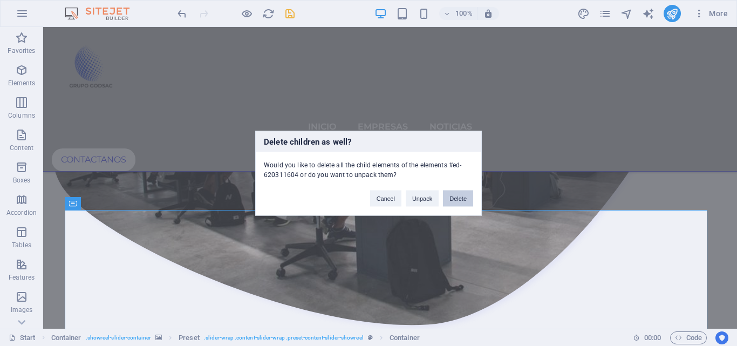
click at [451, 196] on button "Delete" at bounding box center [458, 198] width 30 height 16
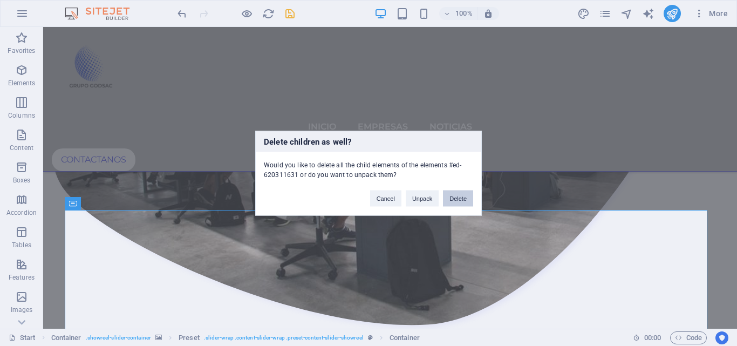
click at [467, 195] on button "Delete" at bounding box center [458, 198] width 30 height 16
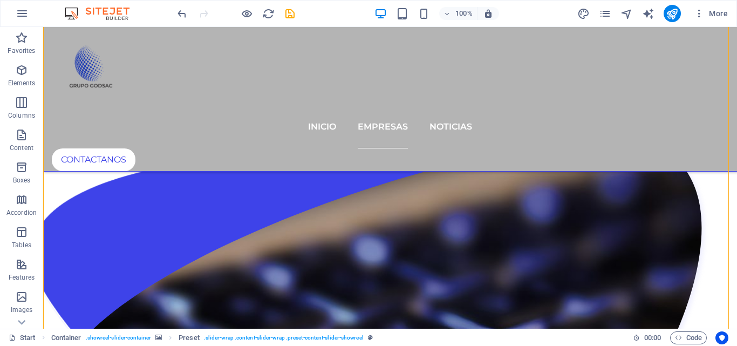
scroll to position [1806, 0]
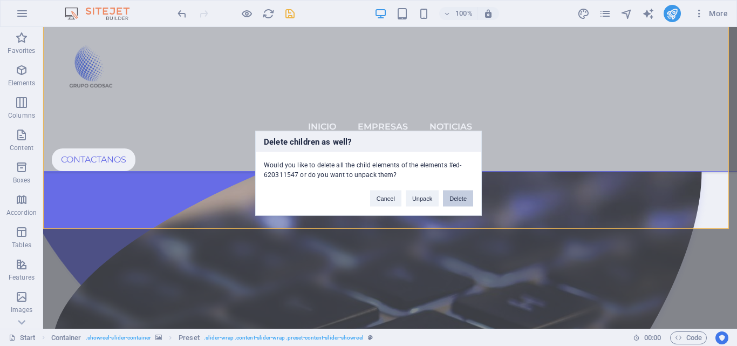
click at [456, 200] on button "Delete" at bounding box center [458, 198] width 30 height 16
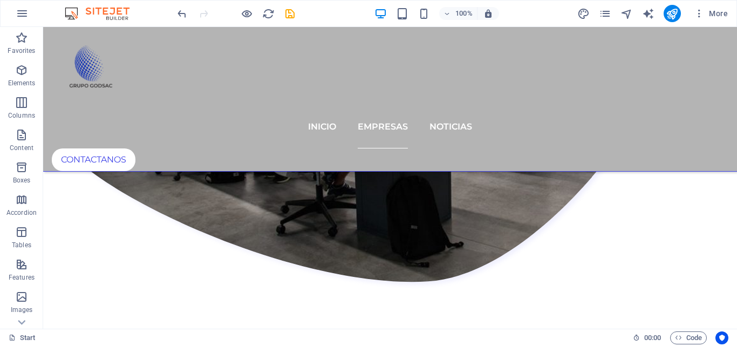
scroll to position [1333, 0]
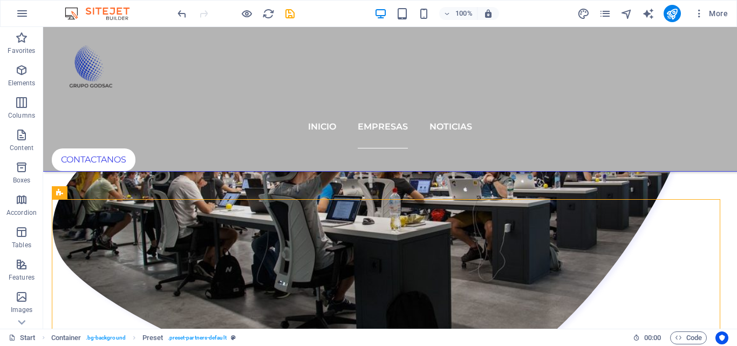
scroll to position [1223, 0]
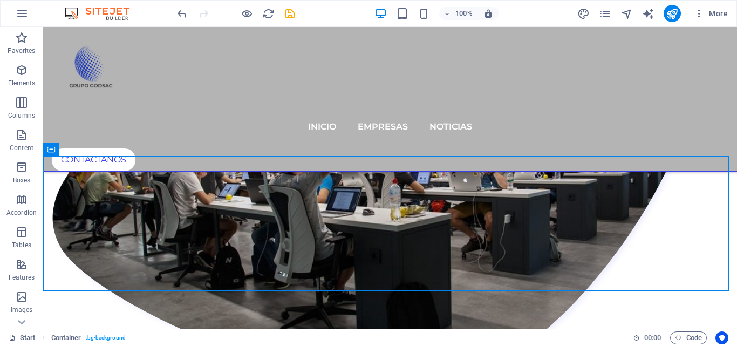
scroll to position [1254, 0]
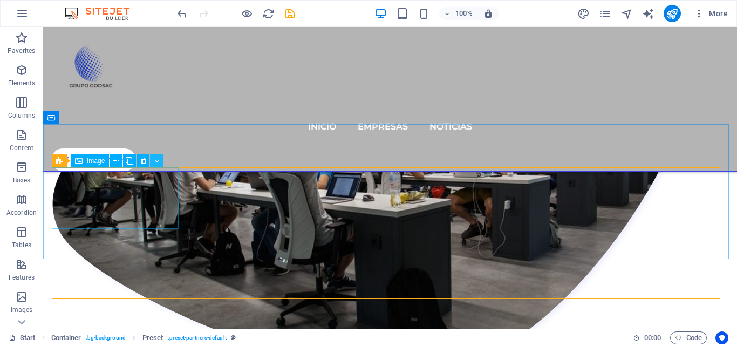
click at [158, 162] on icon at bounding box center [156, 160] width 5 height 11
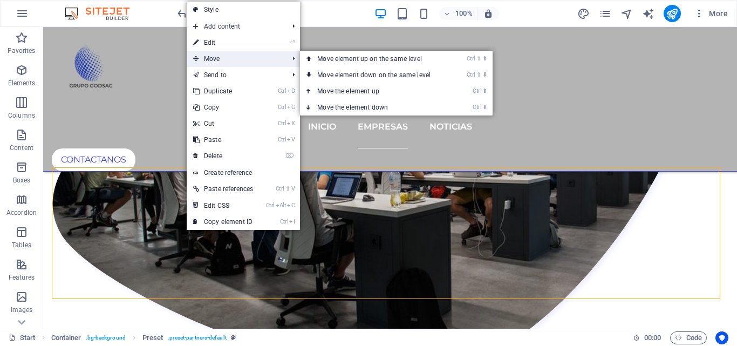
click at [220, 63] on span "Move" at bounding box center [235, 59] width 97 height 16
click at [345, 89] on link "Ctrl ⬆ Move the element up" at bounding box center [376, 91] width 152 height 16
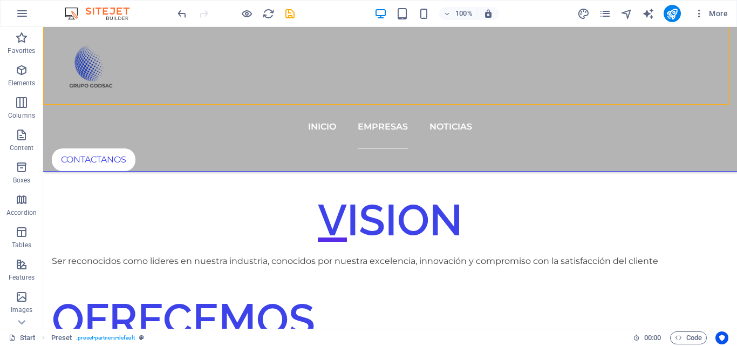
scroll to position [1492, 0]
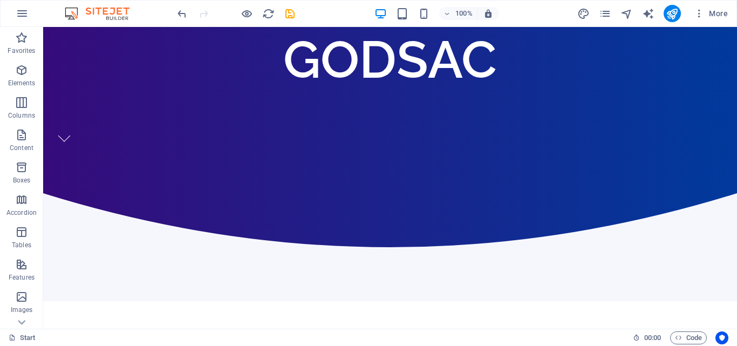
scroll to position [301, 0]
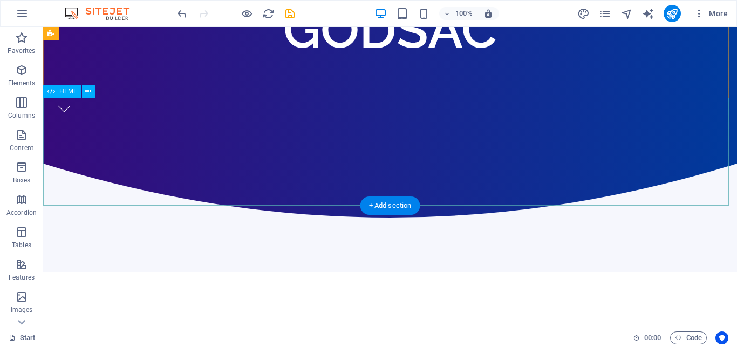
click at [610, 184] on div at bounding box center [390, 217] width 694 height 108
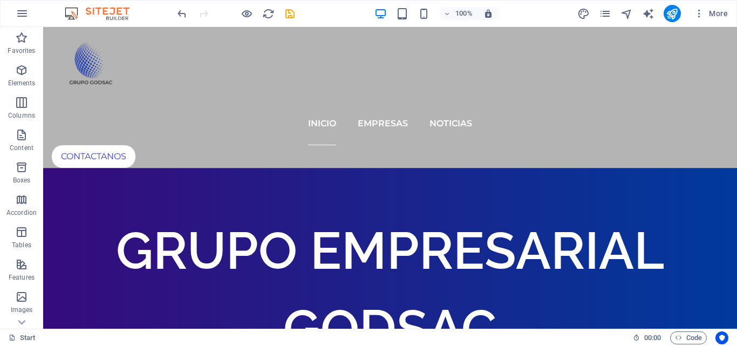
scroll to position [0, 0]
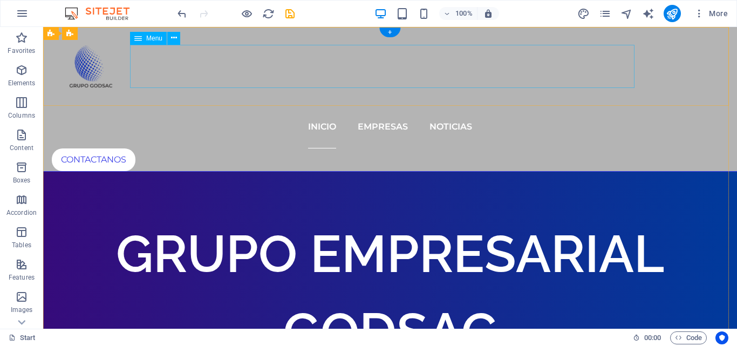
drag, startPoint x: 452, startPoint y: 73, endPoint x: 455, endPoint y: 79, distance: 7.0
click at [455, 105] on nav "INICIO EMPRESAS NOTICIAS" at bounding box center [390, 126] width 676 height 43
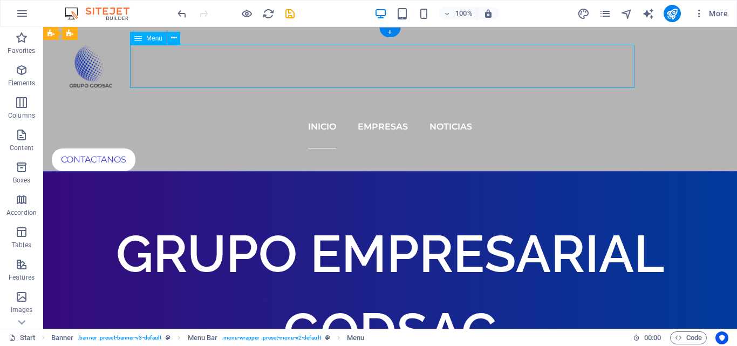
click at [454, 105] on nav "INICIO EMPRESAS NOTICIAS" at bounding box center [390, 126] width 676 height 43
click at [182, 105] on nav "INICIO EMPRESAS NOTICIAS" at bounding box center [390, 126] width 676 height 43
click at [170, 33] on button at bounding box center [173, 38] width 13 height 13
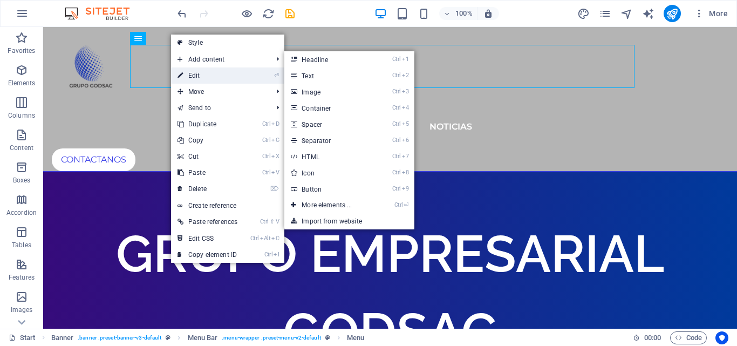
click at [215, 74] on link "⏎ Edit" at bounding box center [207, 75] width 73 height 16
select select
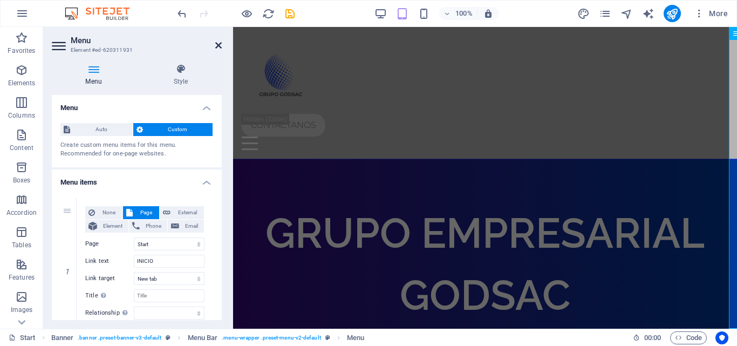
click at [217, 44] on icon at bounding box center [218, 45] width 6 height 9
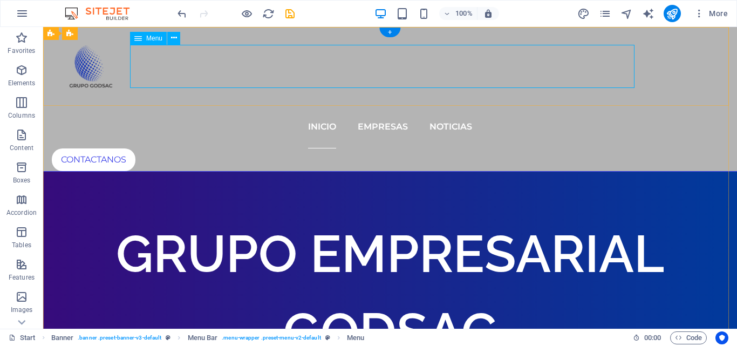
click at [350, 105] on nav "INICIO EMPRESAS NOTICIAS" at bounding box center [390, 126] width 676 height 43
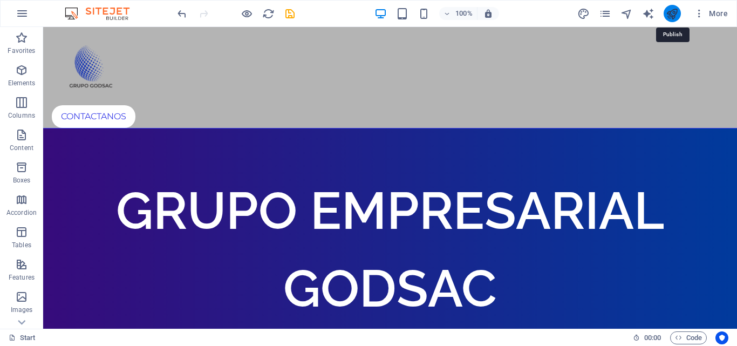
click at [673, 16] on icon "publish" at bounding box center [672, 14] width 12 height 12
checkbox input "false"
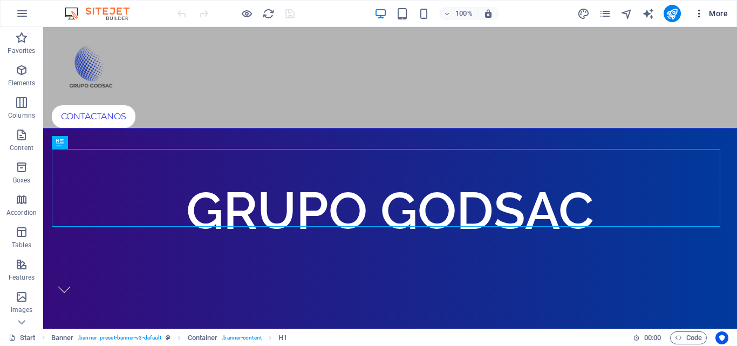
click at [708, 17] on span "More" at bounding box center [711, 13] width 34 height 11
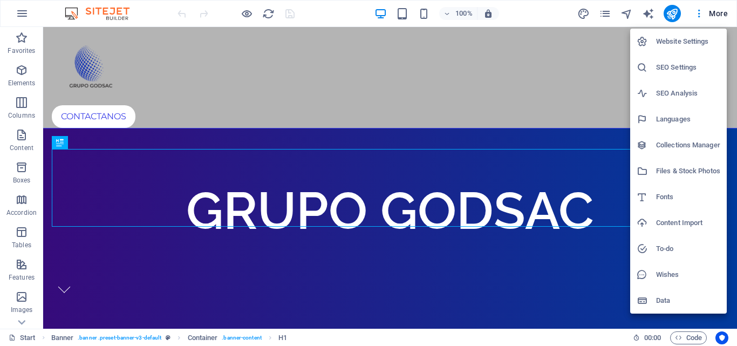
click at [688, 45] on h6 "Website Settings" at bounding box center [688, 41] width 64 height 13
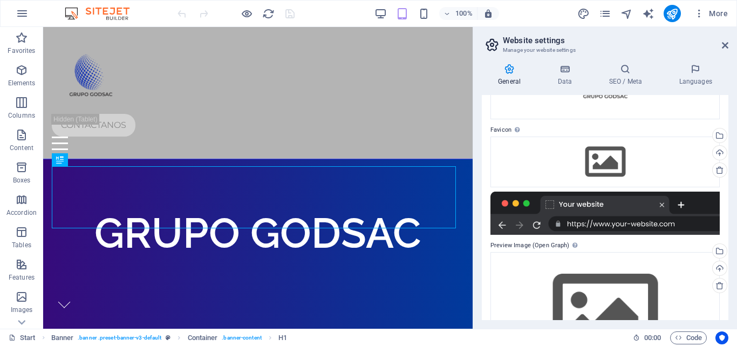
scroll to position [109, 0]
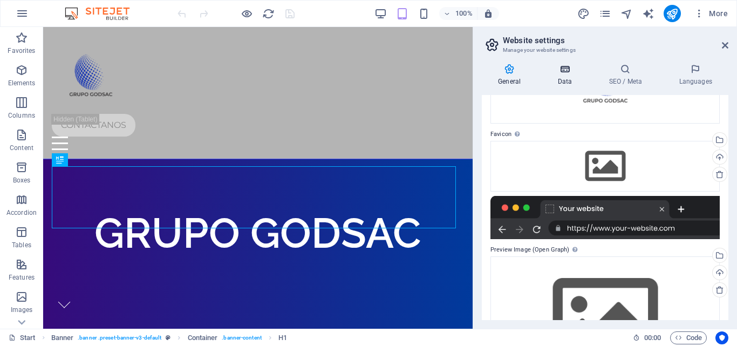
click at [564, 73] on icon at bounding box center [564, 69] width 47 height 11
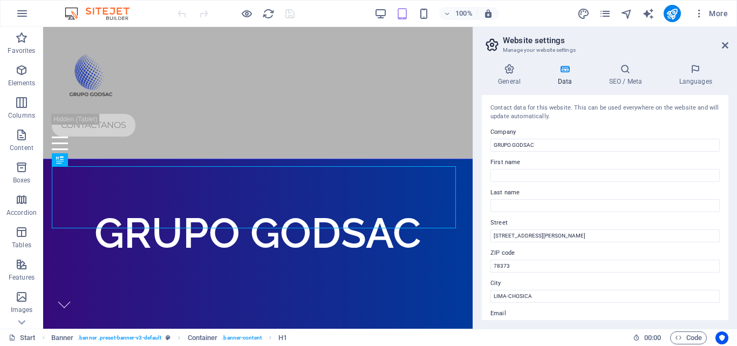
drag, startPoint x: 722, startPoint y: 151, endPoint x: 731, endPoint y: 171, distance: 22.0
click at [731, 171] on div "General Data SEO / Meta Languages Website name [DOMAIN_NAME] Logo Drag files he…" at bounding box center [605, 191] width 264 height 273
drag, startPoint x: 725, startPoint y: 161, endPoint x: 731, endPoint y: 184, distance: 23.4
click at [731, 184] on div "General Data SEO / Meta Languages Website name godsac.com Logo Drag files here,…" at bounding box center [605, 191] width 264 height 273
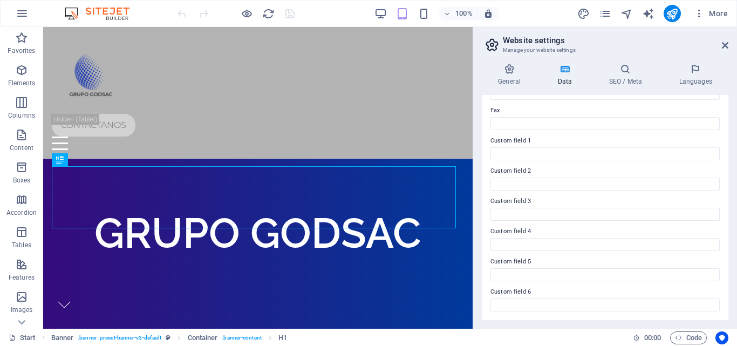
scroll to position [0, 0]
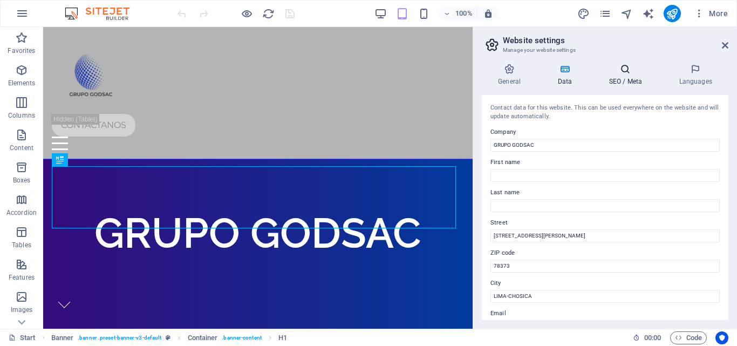
click at [609, 76] on h4 "SEO / Meta" at bounding box center [627, 75] width 70 height 23
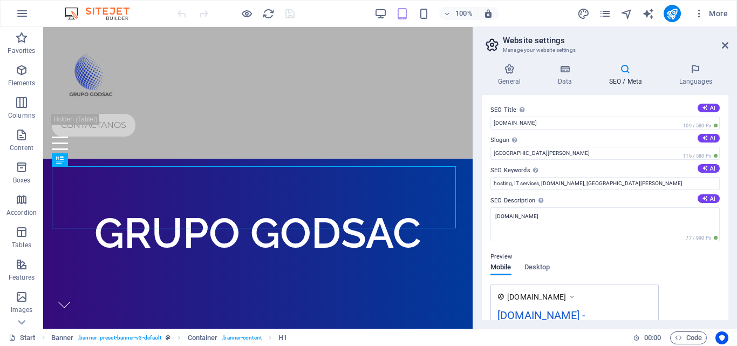
click at [609, 76] on h4 "SEO / Meta" at bounding box center [627, 75] width 70 height 23
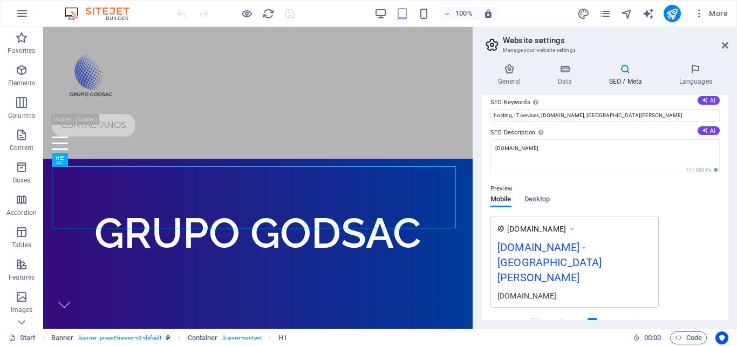
scroll to position [66, 0]
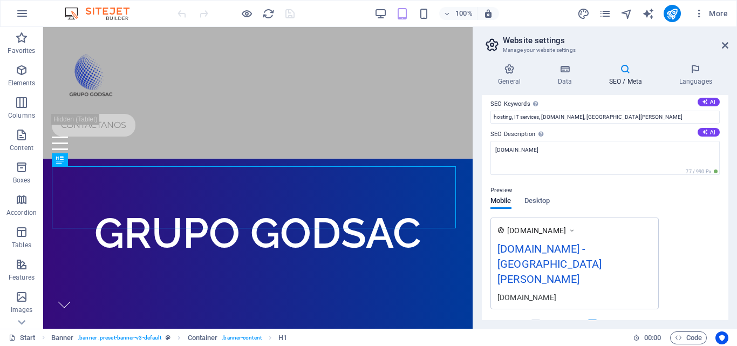
click at [632, 250] on div "[DOMAIN_NAME] - [GEOGRAPHIC_DATA][PERSON_NAME]" at bounding box center [574, 266] width 154 height 51
click at [615, 250] on div "[DOMAIN_NAME] - [GEOGRAPHIC_DATA][PERSON_NAME]" at bounding box center [574, 266] width 154 height 51
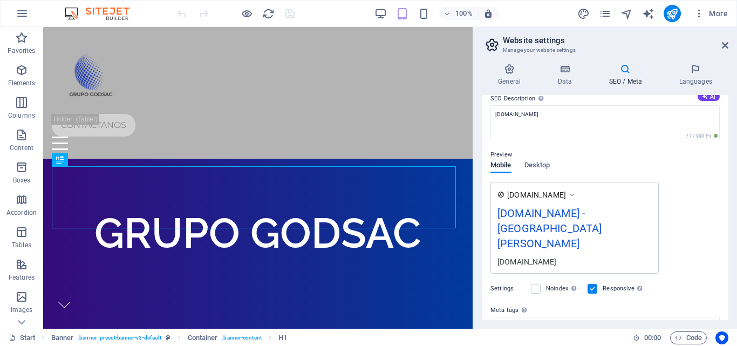
scroll to position [106, 0]
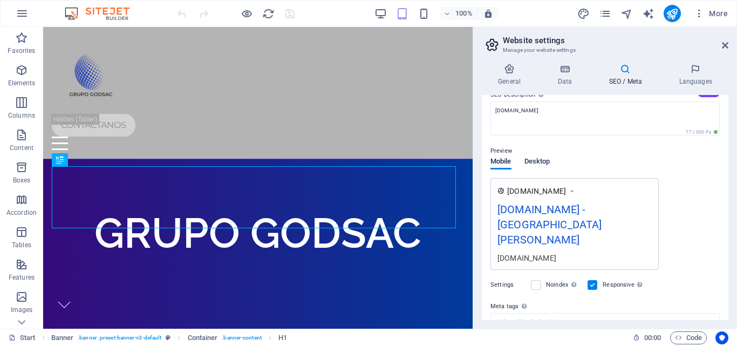
click at [547, 160] on span "Desktop" at bounding box center [537, 162] width 26 height 15
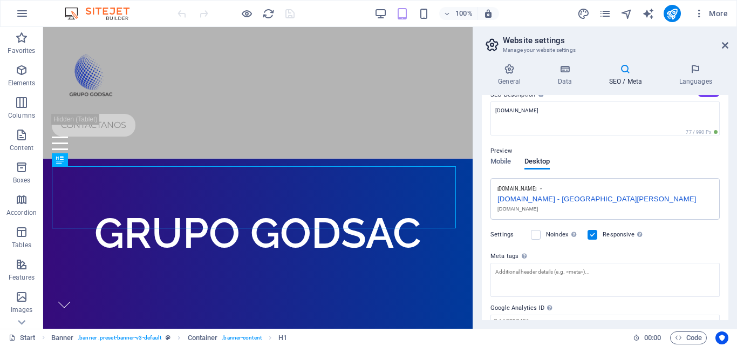
click at [591, 201] on div "[DOMAIN_NAME] - [GEOGRAPHIC_DATA][PERSON_NAME]" at bounding box center [604, 197] width 215 height 11
click at [539, 200] on div "[DOMAIN_NAME] - [GEOGRAPHIC_DATA][PERSON_NAME]" at bounding box center [604, 197] width 215 height 11
click at [504, 161] on span "Mobile" at bounding box center [500, 162] width 21 height 15
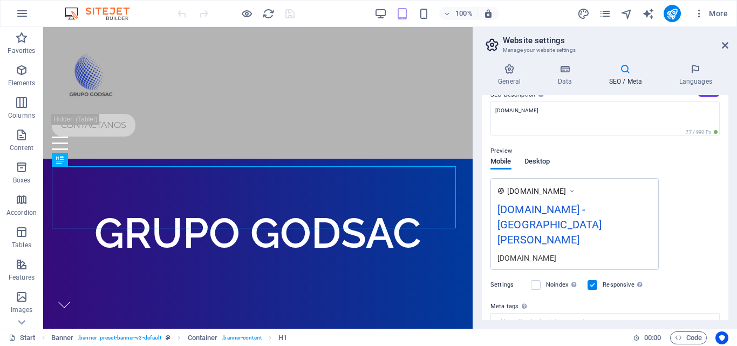
click at [536, 162] on span "Desktop" at bounding box center [537, 162] width 26 height 15
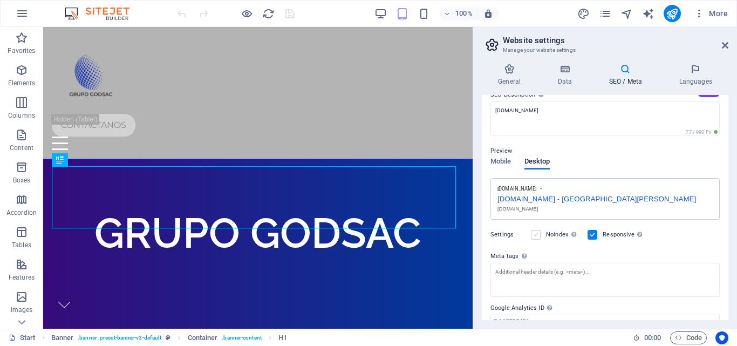
click at [536, 235] on label at bounding box center [536, 235] width 10 height 10
click at [0, 0] on input "Noindex Instruct search engines to exclude this website from search results." at bounding box center [0, 0] width 0 height 0
click at [536, 235] on label at bounding box center [536, 235] width 10 height 10
click at [0, 0] on input "Noindex Instruct search engines to exclude this website from search results." at bounding box center [0, 0] width 0 height 0
click at [690, 73] on icon at bounding box center [695, 69] width 66 height 11
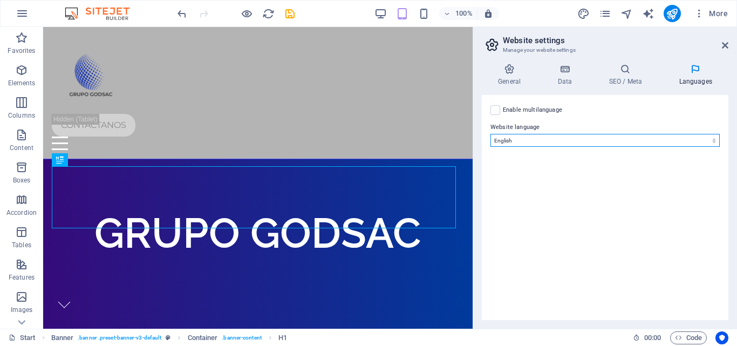
click at [575, 140] on select "Abkhazian Afar Afrikaans Akan Albanian Amharic Arabic Aragonese Armenian Assame…" at bounding box center [604, 140] width 229 height 13
select select "148"
click at [490, 134] on select "Abkhazian Afar Afrikaans Akan Albanian Amharic Arabic Aragonese Armenian Assame…" at bounding box center [604, 140] width 229 height 13
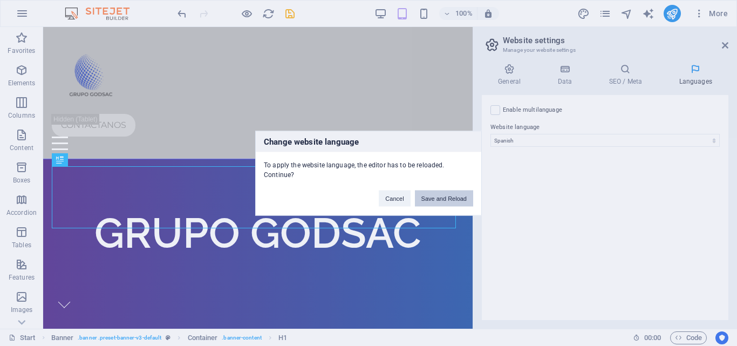
click at [445, 200] on button "Save and Reload" at bounding box center [444, 198] width 58 height 16
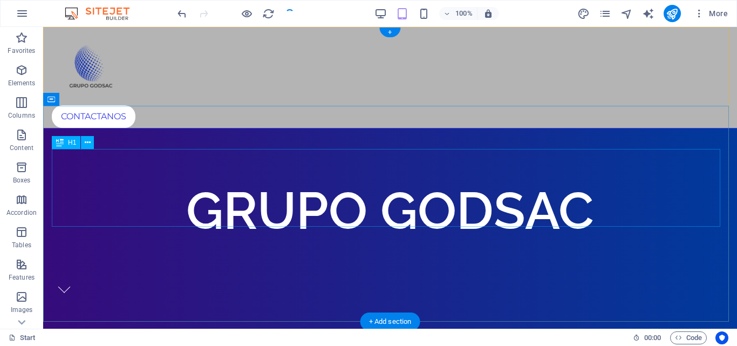
checkbox input "false"
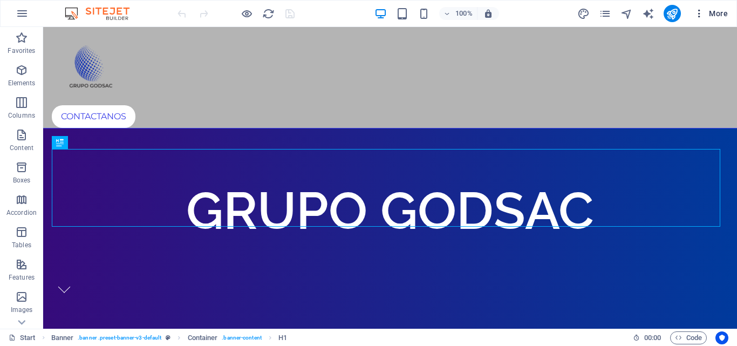
click at [725, 12] on span "More" at bounding box center [711, 13] width 34 height 11
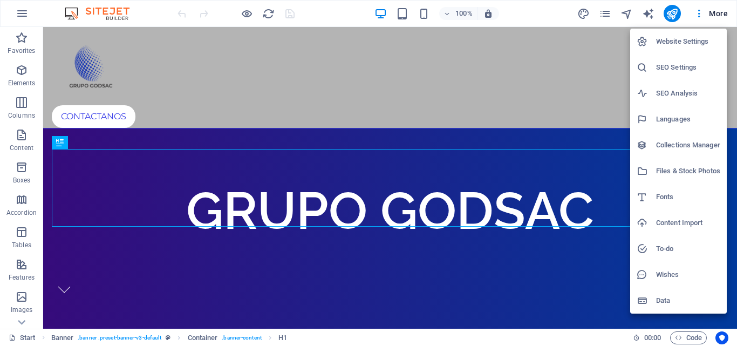
click at [683, 74] on li "SEO Settings" at bounding box center [678, 67] width 97 height 26
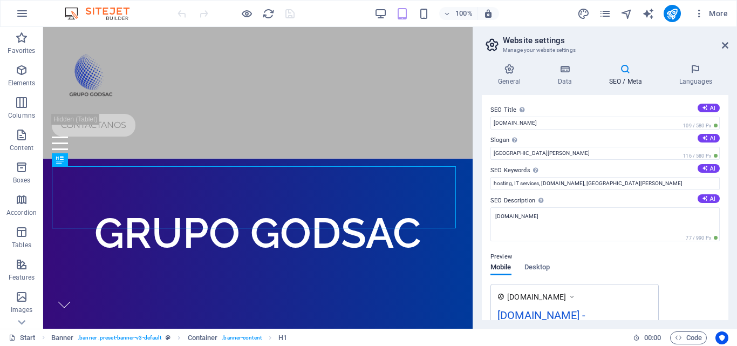
click at [575, 297] on icon at bounding box center [572, 296] width 8 height 11
click at [606, 248] on div "Preview Mobile Desktop www.example.com godsac.com - Port Aransas godsac.com" at bounding box center [604, 309] width 229 height 134
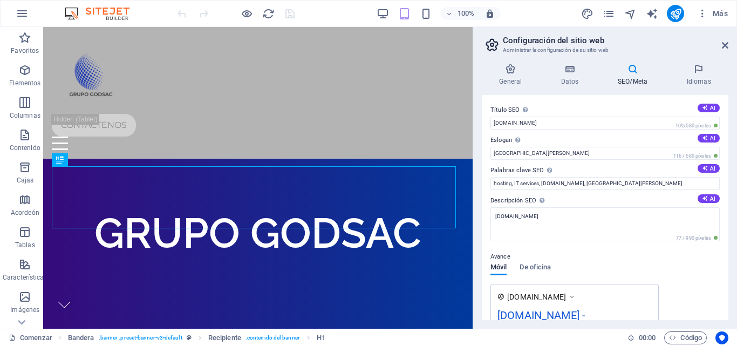
click at [594, 105] on label "Título SEO El título de su sitio web: haga que sea algo que destaque en los res…" at bounding box center [604, 110] width 229 height 13
click at [594, 116] on input "godsac.com" at bounding box center [604, 122] width 229 height 13
click at [553, 153] on input "Port Aransas" at bounding box center [604, 153] width 229 height 13
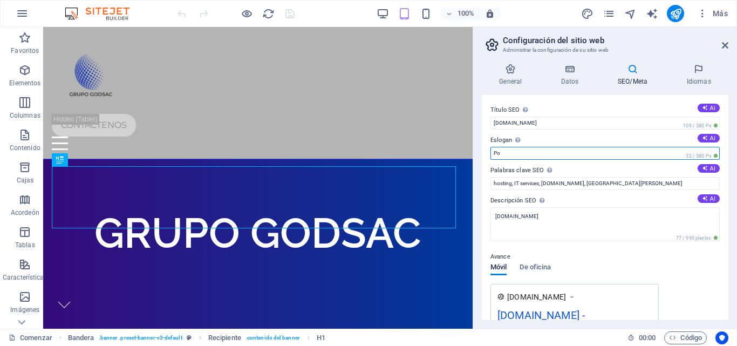
type input "P"
click at [553, 153] on input "Eslogan El eslogan de su sitio web. AI" at bounding box center [604, 153] width 229 height 13
type input "g"
type input "Grupo Empresarial"
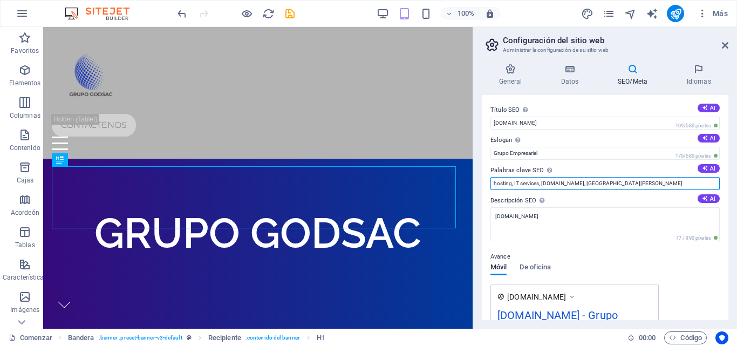
click at [625, 185] on input "hosting, IT services, godsac.com, Port Aransas" at bounding box center [604, 183] width 229 height 13
type input "telecomunicaciones, conttador, colegio"
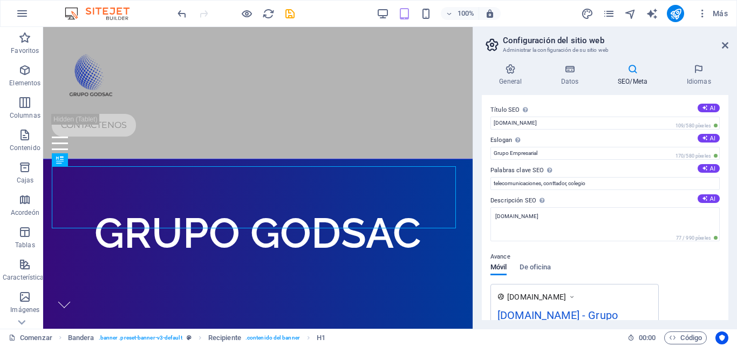
click at [638, 195] on label "Descripción SEO Describe el contenido de tu sitio web: ¡esto es crucial para lo…" at bounding box center [604, 200] width 229 height 13
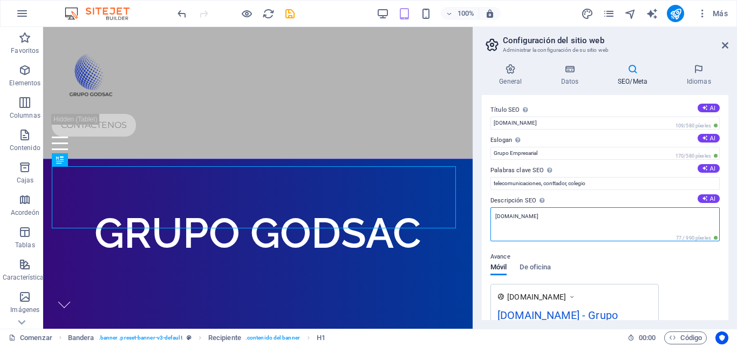
click at [638, 207] on textarea "godsac.com" at bounding box center [604, 224] width 229 height 34
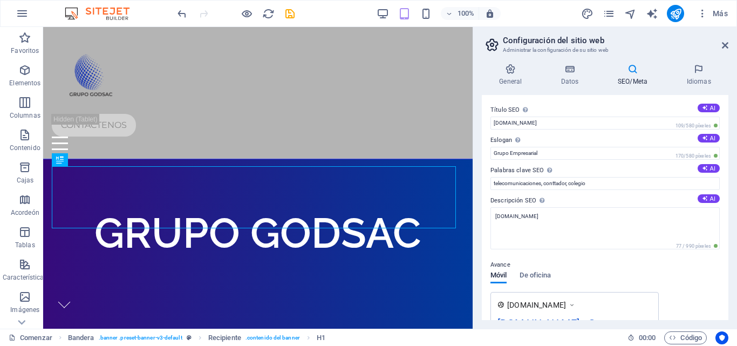
click at [697, 299] on div "www.ejemplo.com godsac.com - Grupo Empresarial godsac.com" at bounding box center [604, 330] width 229 height 77
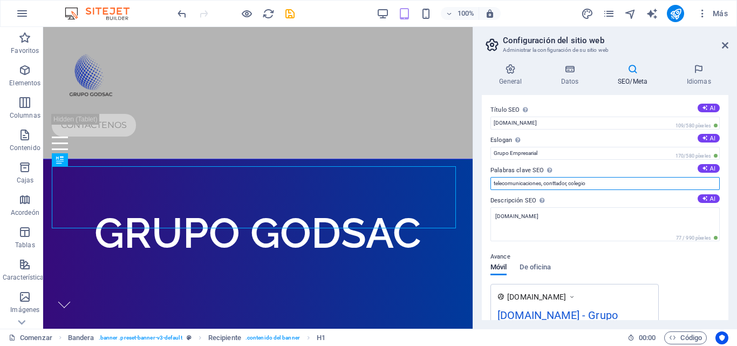
drag, startPoint x: 664, startPoint y: 208, endPoint x: 518, endPoint y: 211, distance: 146.2
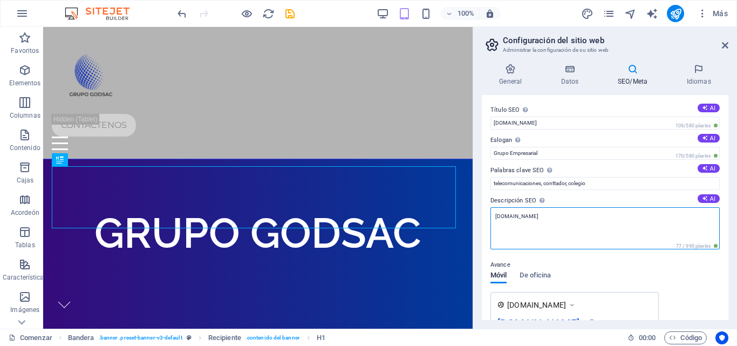
drag, startPoint x: 588, startPoint y: 238, endPoint x: 395, endPoint y: 248, distance: 193.3
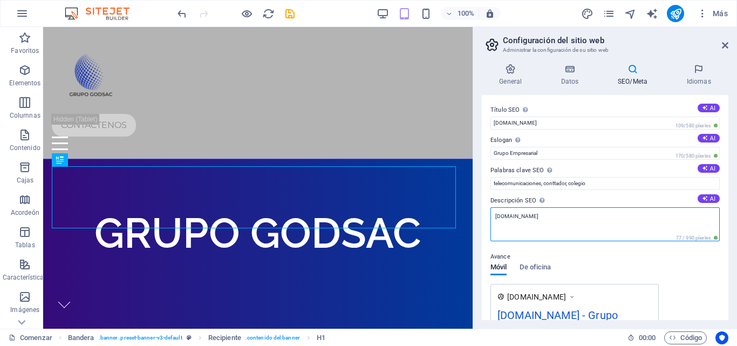
click at [561, 212] on textarea "[DOMAIN_NAME]" at bounding box center [604, 224] width 229 height 34
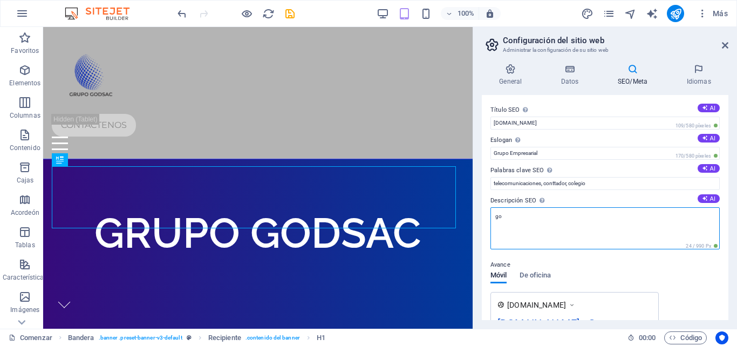
type textarea "g"
type textarea "telecomunicaciones, contador, colegio, maritimo grupo empresarial"
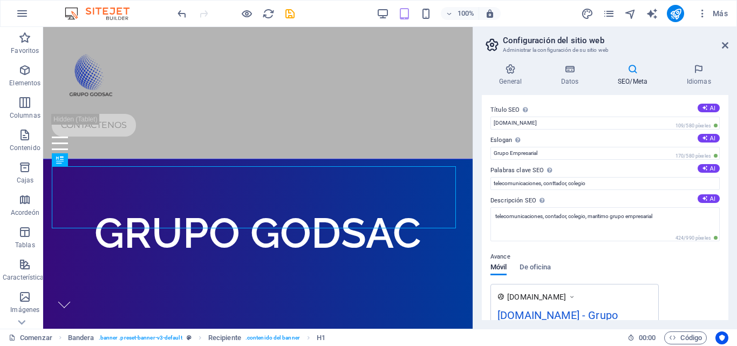
drag, startPoint x: 726, startPoint y: 185, endPoint x: 730, endPoint y: 203, distance: 18.7
click at [730, 203] on div "General Datos SEO/Meta Idiomas Website name godsac.com Logo Drag files here, cl…" at bounding box center [605, 191] width 264 height 273
click at [700, 272] on div "Avance Móvil De oficina www.ejemplo.com godsac.com - Grupo Empresarial telecomu…" at bounding box center [604, 306] width 229 height 129
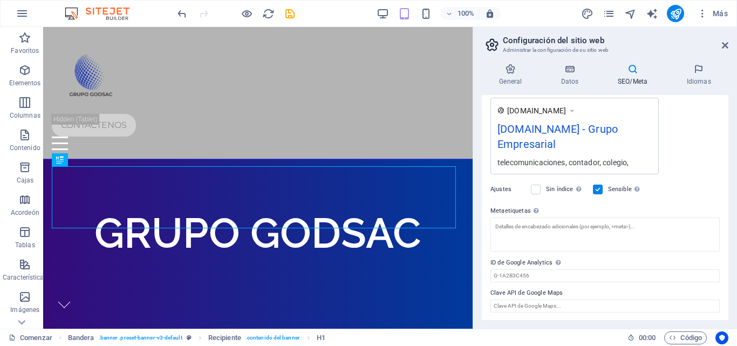
scroll to position [187, 0]
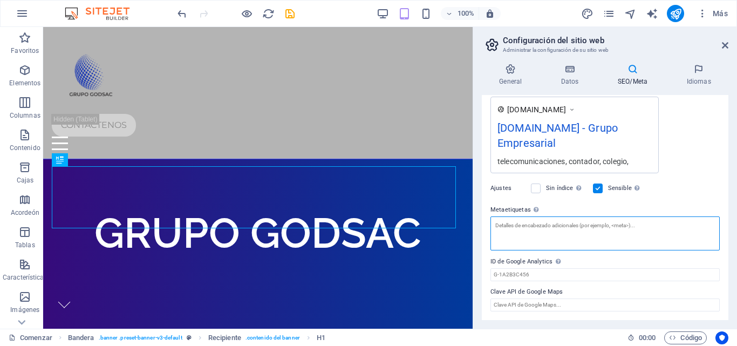
click at [606, 235] on textarea "Metaetiquetas Introduzca aquí el código HTML que se colocará dentro de las etiq…" at bounding box center [604, 233] width 229 height 34
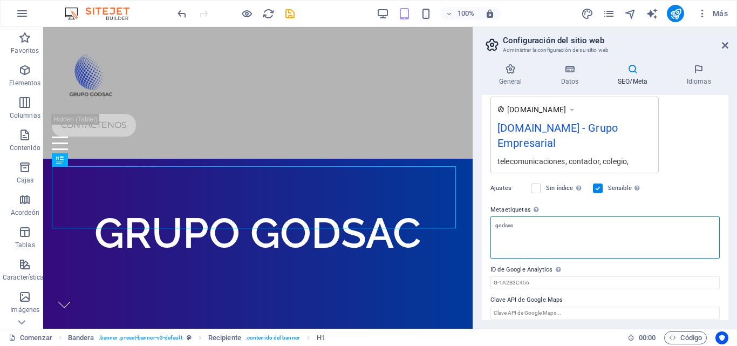
type textarea "godsac"
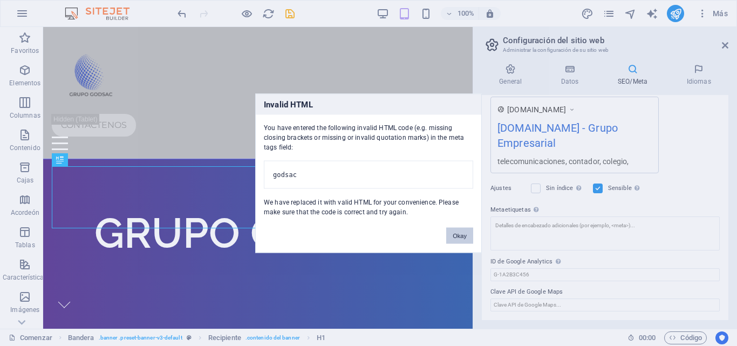
click at [731, 229] on body "GRUPO GODSAC Comenzar Favoritos Elementos Columnas Contenido Cajas Acordeón Tab…" at bounding box center [368, 173] width 737 height 346
click at [458, 238] on font "Bueno" at bounding box center [457, 235] width 17 height 6
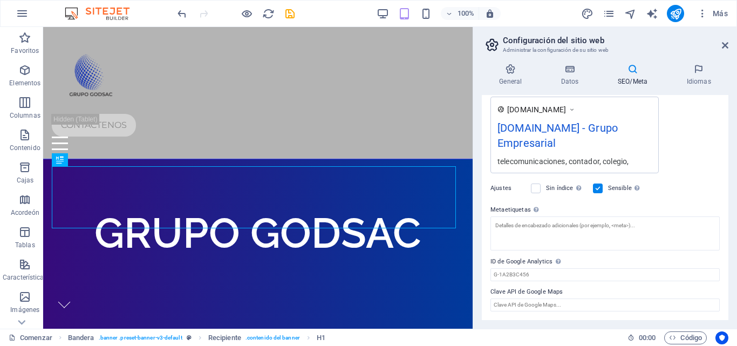
drag, startPoint x: 730, startPoint y: 216, endPoint x: 728, endPoint y: 189, distance: 27.6
click at [728, 189] on div "General Datos SEO/Meta Idiomas Nombre del sitio web godsac.com Logo Arrastre lo…" at bounding box center [605, 191] width 264 height 273
click at [703, 163] on div "www.ejemplo.com godsac.com - Grupo Empresarial telecomunicaciones, contador, co…" at bounding box center [604, 135] width 229 height 77
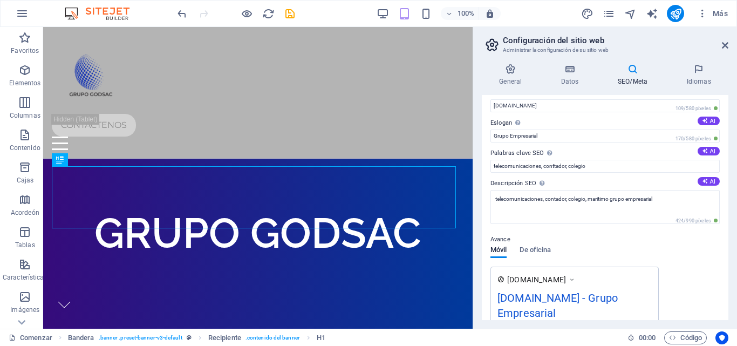
scroll to position [0, 0]
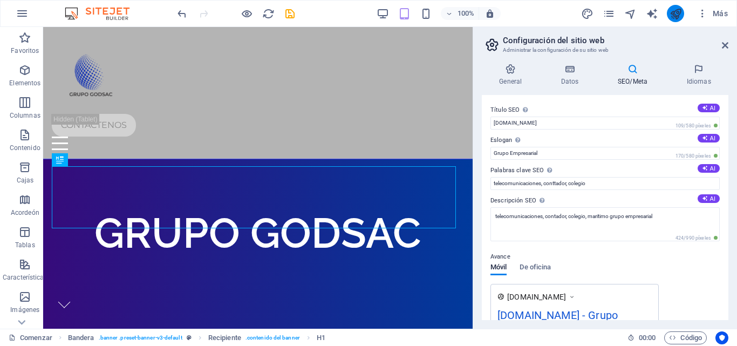
click at [677, 20] on button "publicar" at bounding box center [675, 13] width 17 height 17
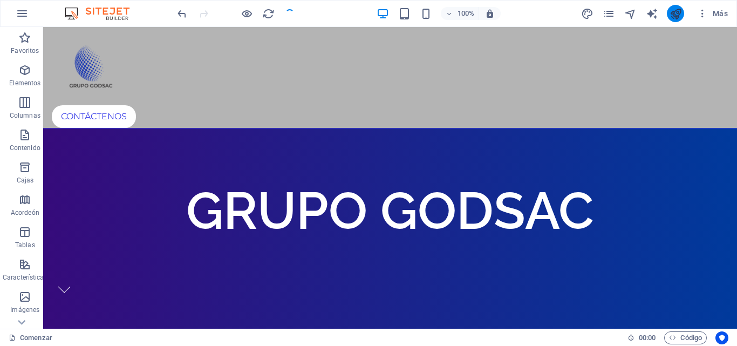
click at [678, 16] on icon "publicar" at bounding box center [675, 14] width 12 height 12
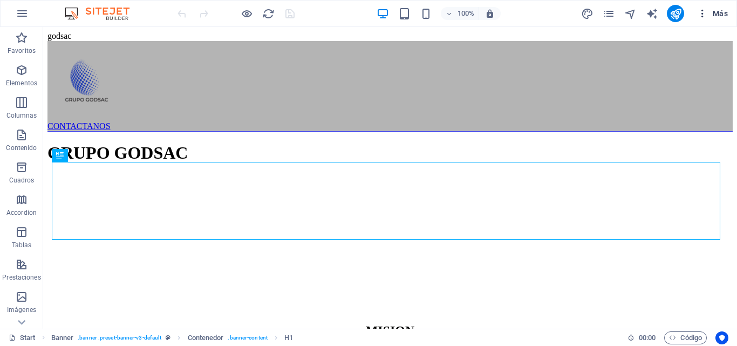
click at [713, 11] on span "Más" at bounding box center [712, 13] width 31 height 11
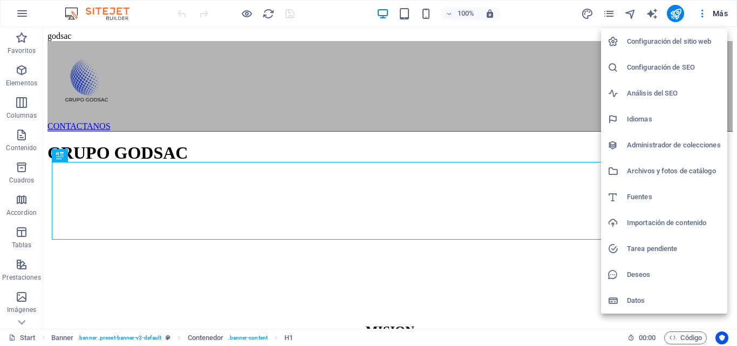
click at [670, 47] on h6 "Configuración del sitio web" at bounding box center [674, 41] width 94 height 13
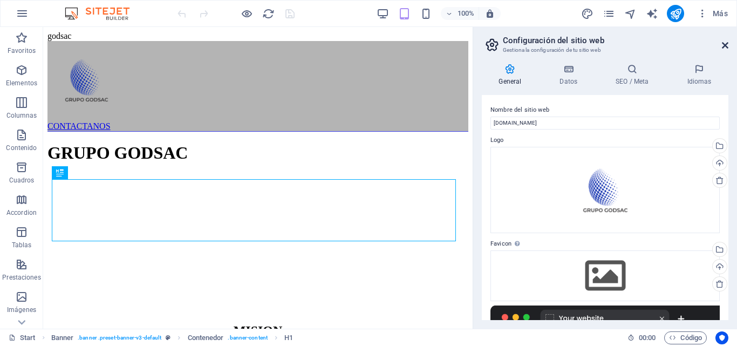
click at [727, 46] on icon at bounding box center [725, 45] width 6 height 9
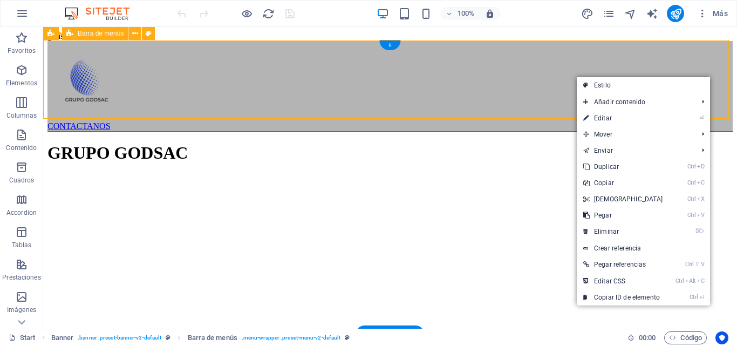
click at [587, 65] on div "CONTACTANOS" at bounding box center [389, 86] width 685 height 91
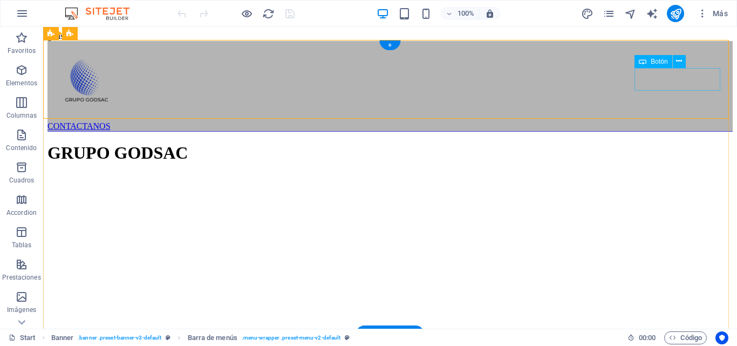
click at [676, 121] on div "CONTACTANOS" at bounding box center [389, 126] width 685 height 10
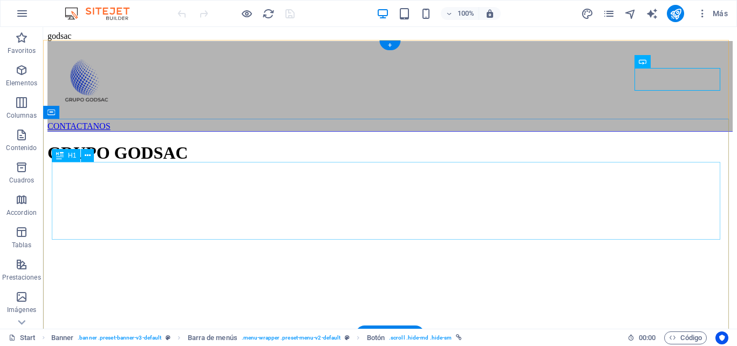
click at [379, 163] on div "GRUPO GODSAC" at bounding box center [389, 153] width 685 height 20
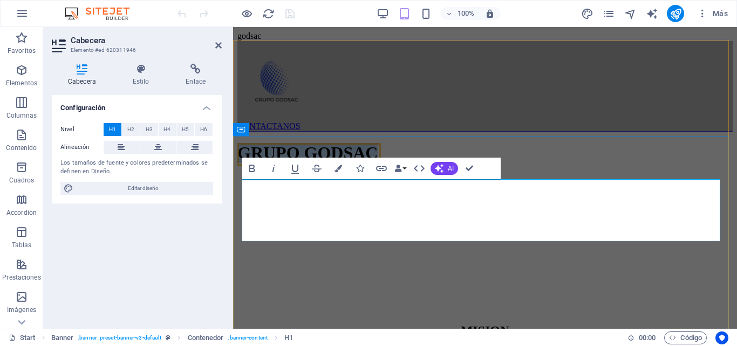
click at [378, 162] on span "GRUPO GODSAC" at bounding box center [307, 152] width 140 height 19
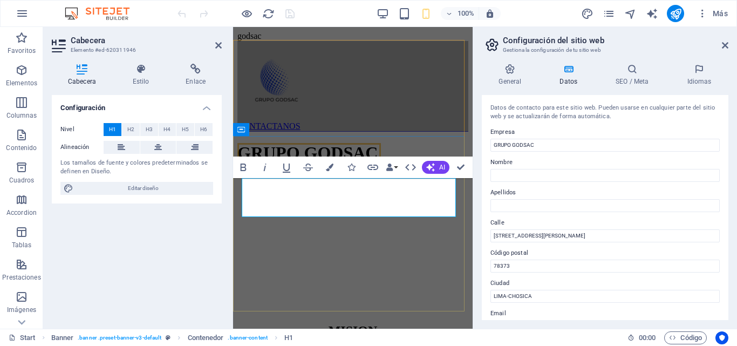
click at [348, 162] on span "GRUPO GODSAC" at bounding box center [307, 152] width 140 height 19
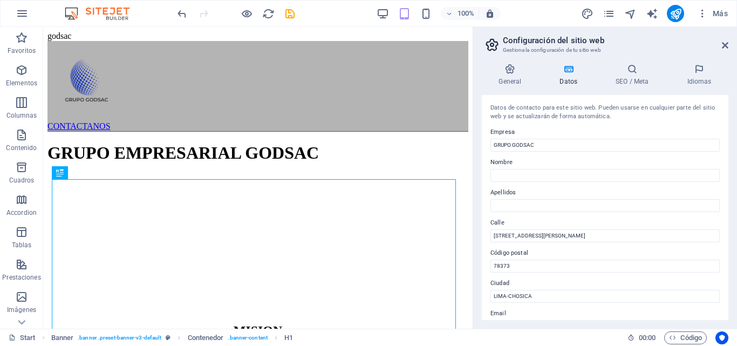
click at [732, 43] on aside "Configuración del sitio web Gestiona la configuración de tu sitio web General D…" at bounding box center [604, 177] width 264 height 301
click at [719, 42] on h2 "Configuración del sitio web" at bounding box center [615, 41] width 225 height 10
click at [727, 44] on icon at bounding box center [725, 45] width 6 height 9
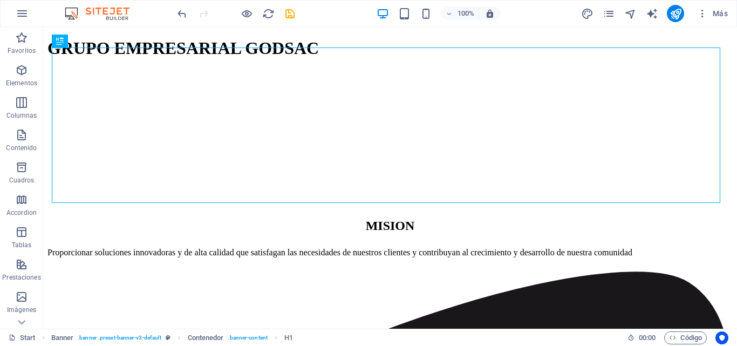
scroll to position [128, 0]
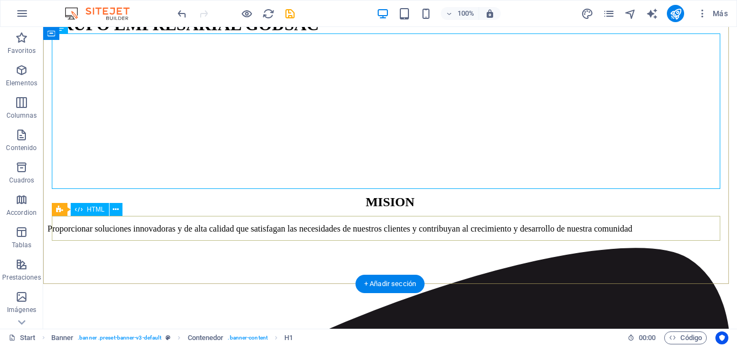
click at [511, 73] on div "GRUPO EMPRESARIAL GODSAC" at bounding box center [389, 38] width 685 height 70
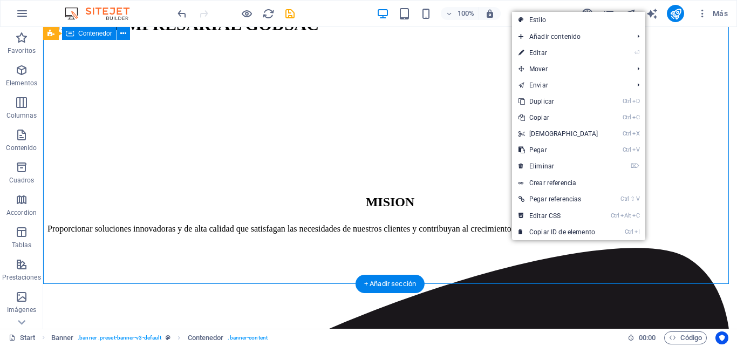
click at [429, 73] on div at bounding box center [389, 73] width 685 height 0
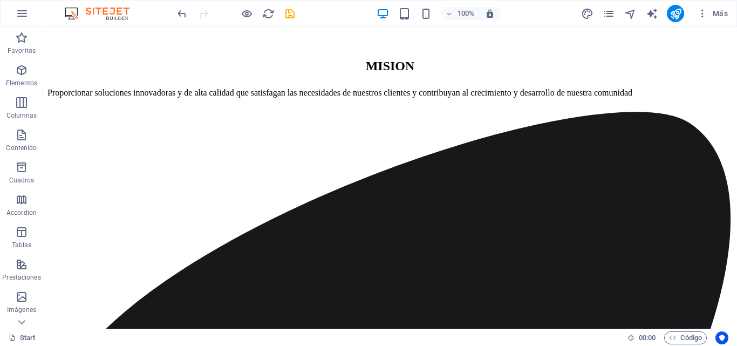
scroll to position [259, 0]
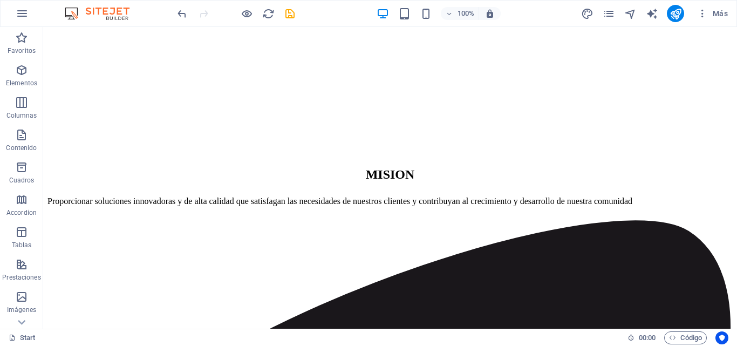
scroll to position [161, 0]
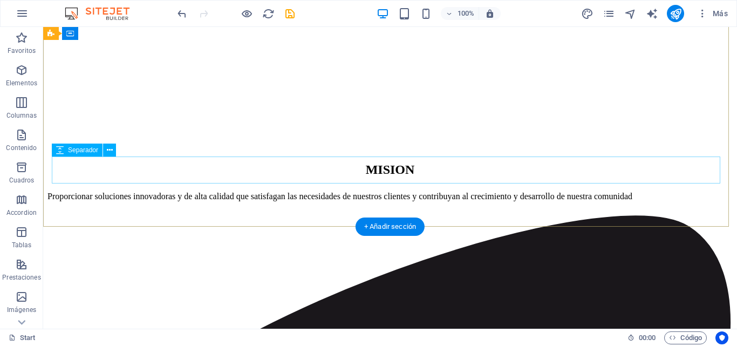
click at [667, 41] on div at bounding box center [389, 27] width 685 height 27
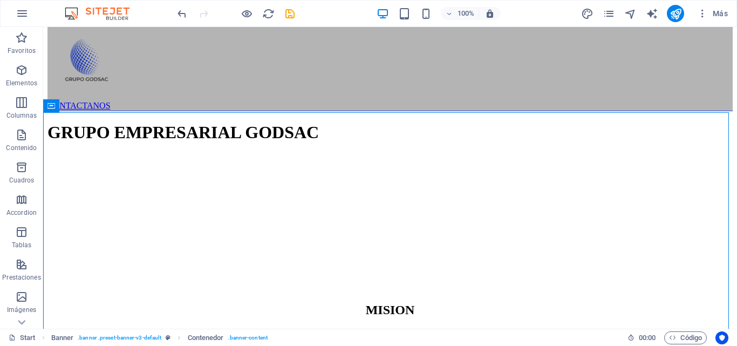
scroll to position [0, 0]
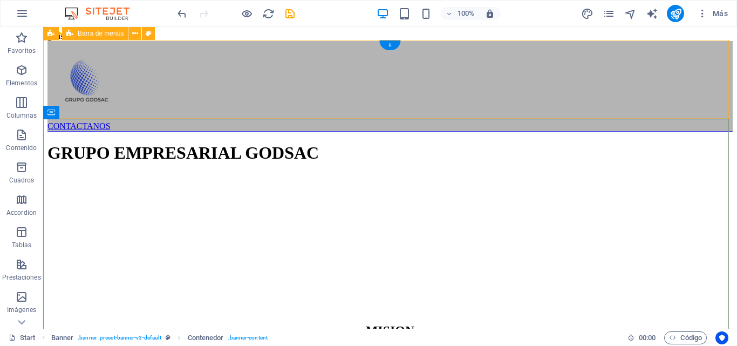
click at [435, 97] on div "CONTACTANOS" at bounding box center [389, 86] width 685 height 91
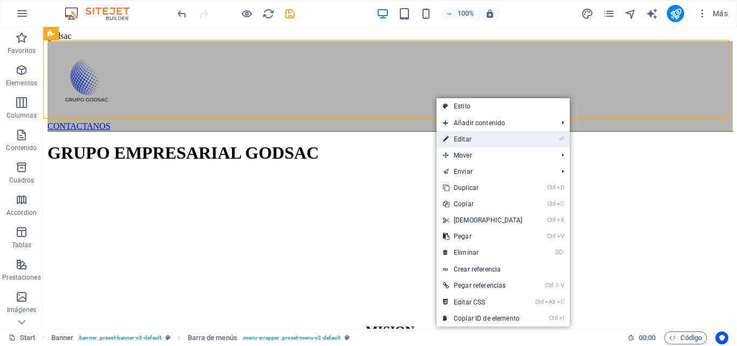
click at [466, 132] on link "⏎ Editar" at bounding box center [482, 139] width 93 height 16
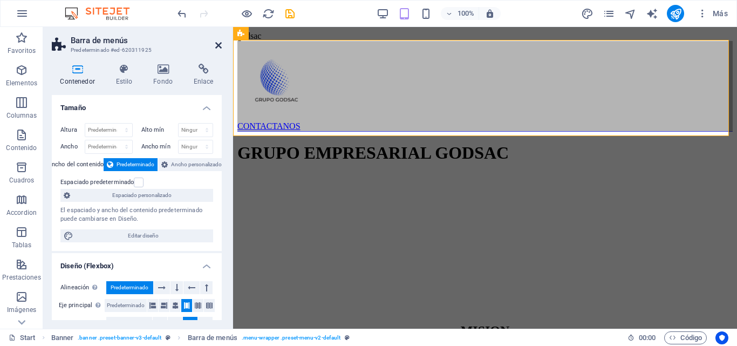
click at [220, 44] on icon at bounding box center [218, 45] width 6 height 9
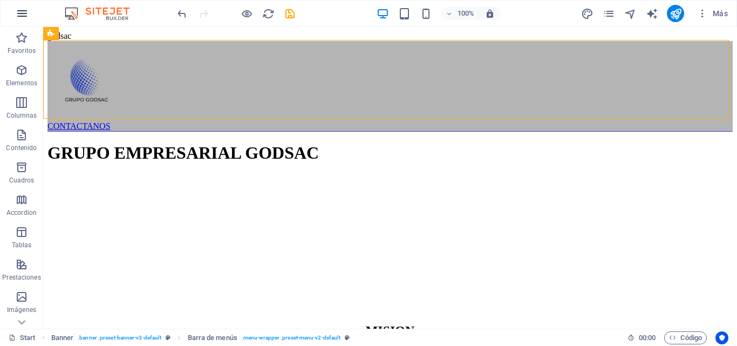
click at [26, 20] on button "button" at bounding box center [22, 14] width 26 height 26
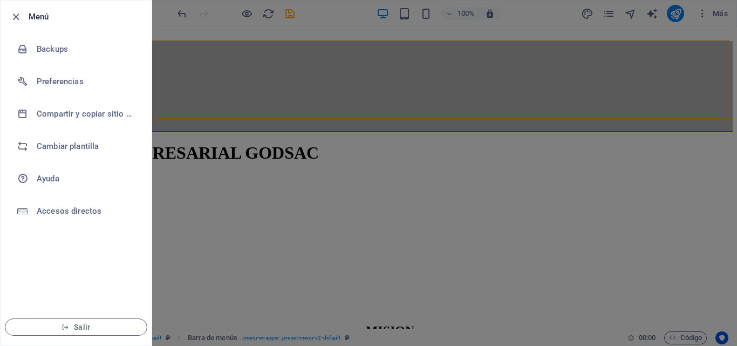
click at [230, 71] on div at bounding box center [368, 173] width 737 height 346
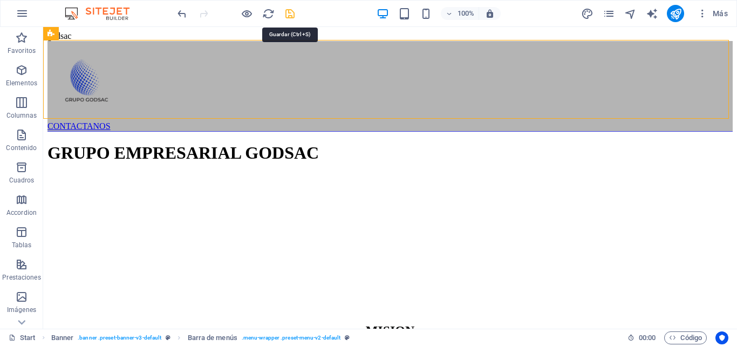
click at [295, 19] on icon "save" at bounding box center [290, 14] width 12 height 12
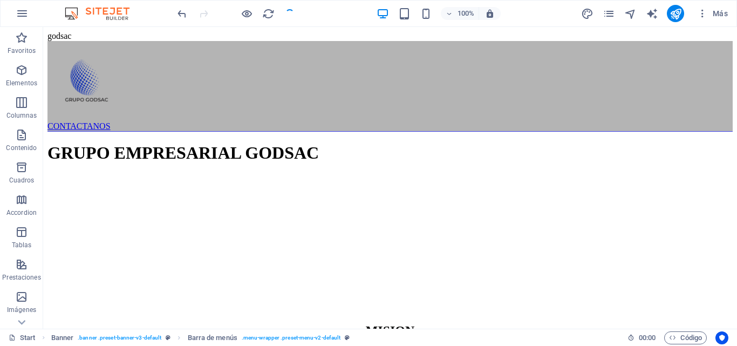
checkbox input "false"
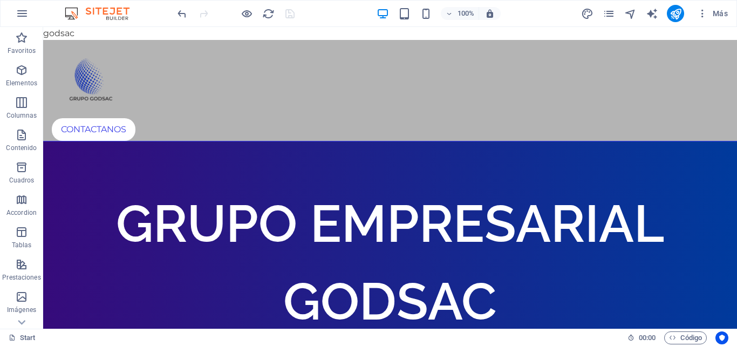
click at [687, 8] on div "Más" at bounding box center [656, 13] width 152 height 17
click at [675, 10] on icon "publish" at bounding box center [675, 14] width 12 height 12
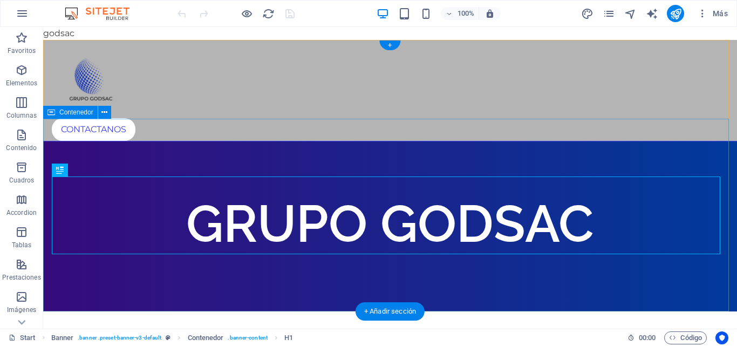
click at [566, 141] on div "GRUPO GODSAC" at bounding box center [390, 223] width 694 height 164
click at [538, 156] on div "GRUPO GODSAC" at bounding box center [390, 223] width 694 height 164
click at [239, 223] on div "GRUPO GODSAC" at bounding box center [390, 223] width 676 height 78
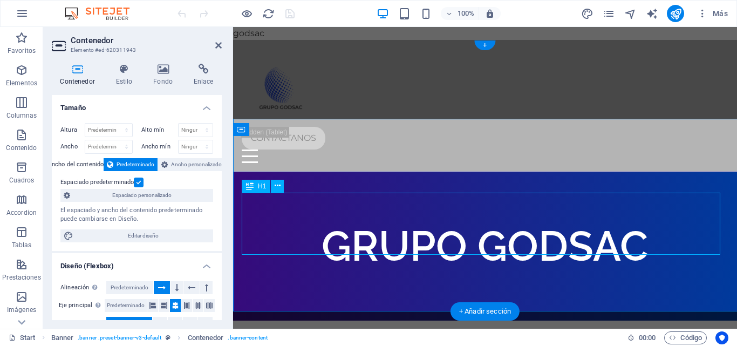
click at [492, 215] on div "GRUPO GODSAC" at bounding box center [485, 246] width 486 height 62
click at [490, 215] on div "GRUPO GODSAC" at bounding box center [485, 246] width 486 height 62
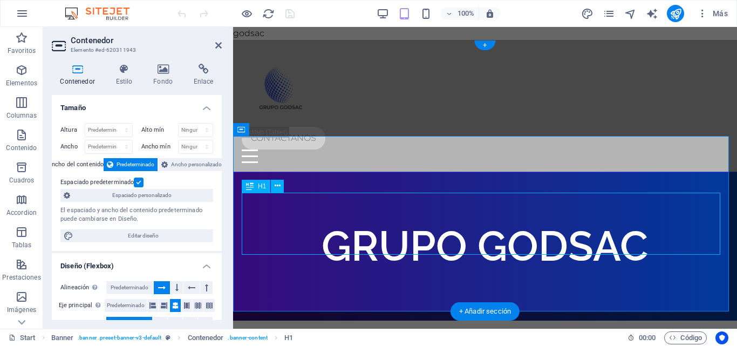
click at [465, 221] on div "GRUPO GODSAC" at bounding box center [485, 246] width 486 height 62
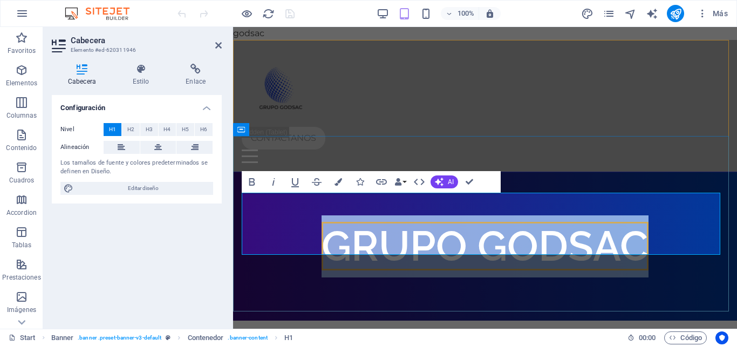
click at [465, 222] on span "GRUPO GODSAC" at bounding box center [484, 246] width 327 height 49
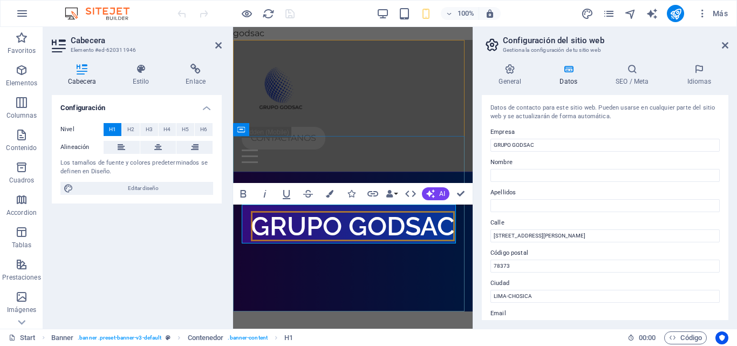
click at [340, 225] on span "GRUPO GODSAC" at bounding box center [353, 226] width 204 height 30
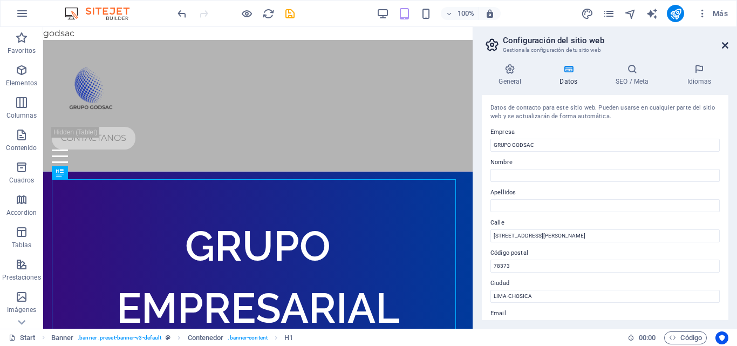
click at [725, 44] on icon at bounding box center [725, 45] width 6 height 9
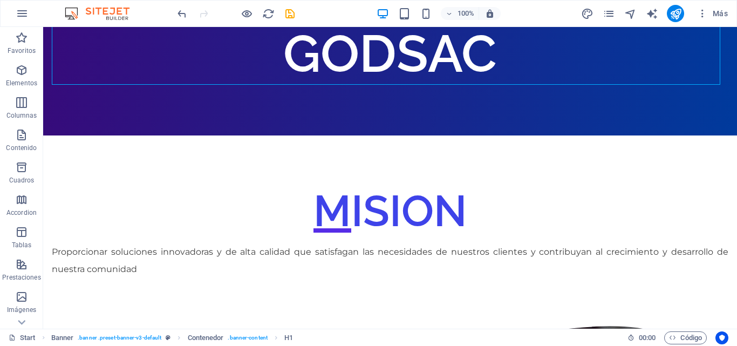
scroll to position [255, 0]
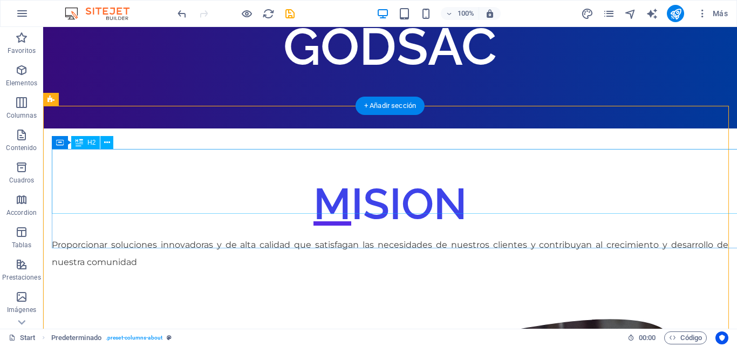
click at [651, 199] on div "MISION" at bounding box center [390, 203] width 676 height 65
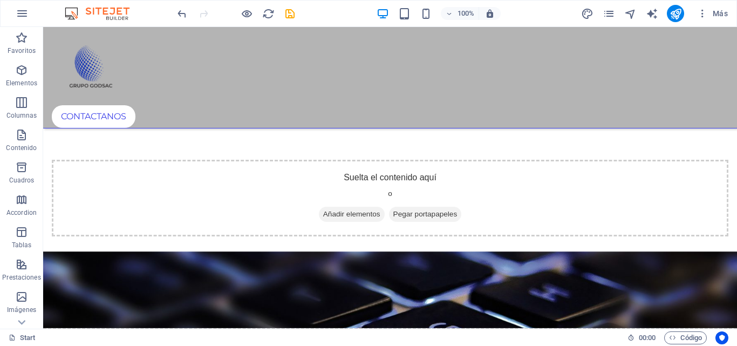
scroll to position [2698, 0]
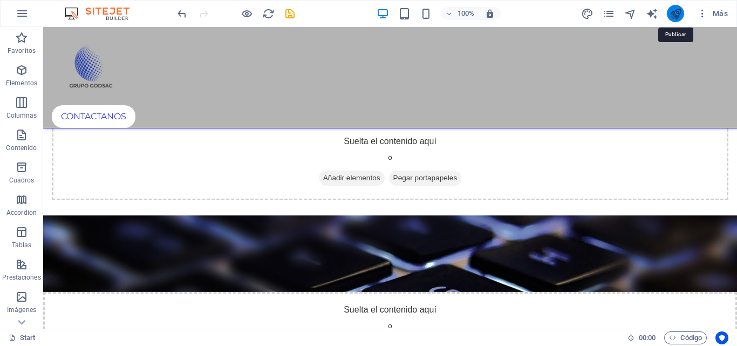
click at [675, 9] on icon "publish" at bounding box center [675, 14] width 12 height 12
checkbox input "false"
